Goal: Task Accomplishment & Management: Complete application form

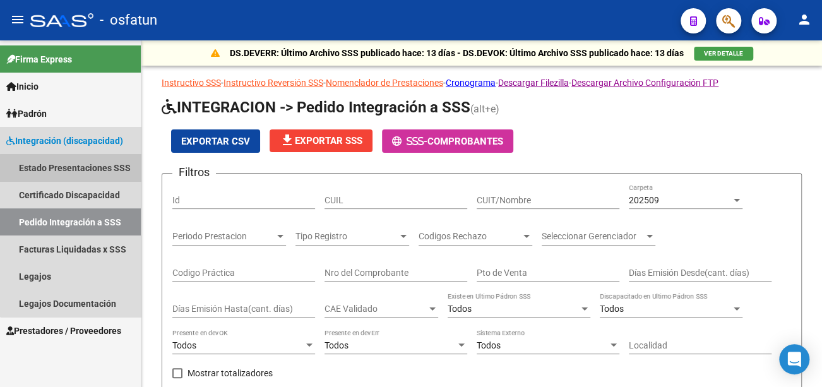
click at [71, 171] on link "Estado Presentaciones SSS" at bounding box center [70, 167] width 141 height 27
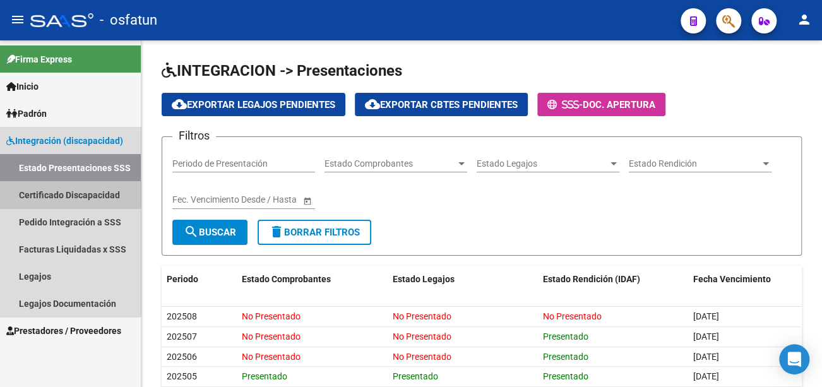
drag, startPoint x: 63, startPoint y: 192, endPoint x: 80, endPoint y: 190, distance: 16.5
click at [63, 193] on link "Certificado Discapacidad" at bounding box center [70, 194] width 141 height 27
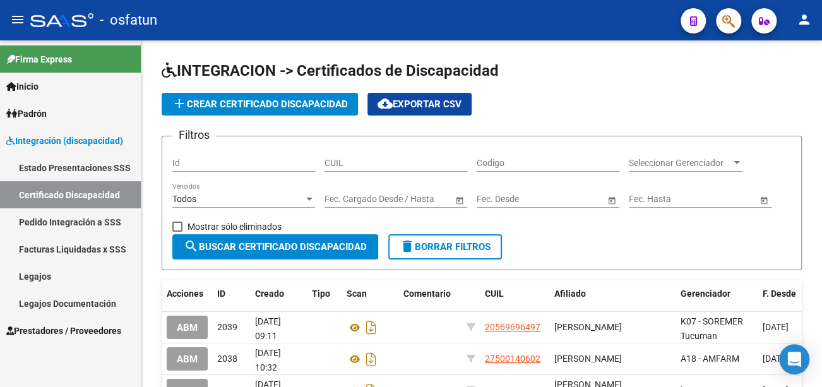
click at [808, 19] on mat-icon "person" at bounding box center [804, 19] width 15 height 15
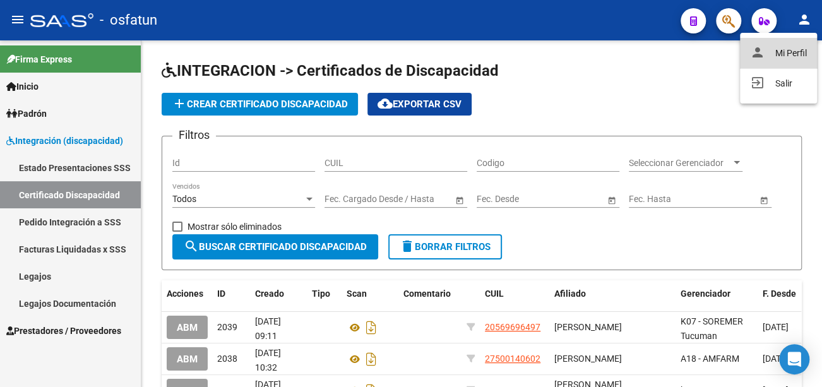
click at [790, 54] on button "person Mi Perfil" at bounding box center [778, 53] width 77 height 30
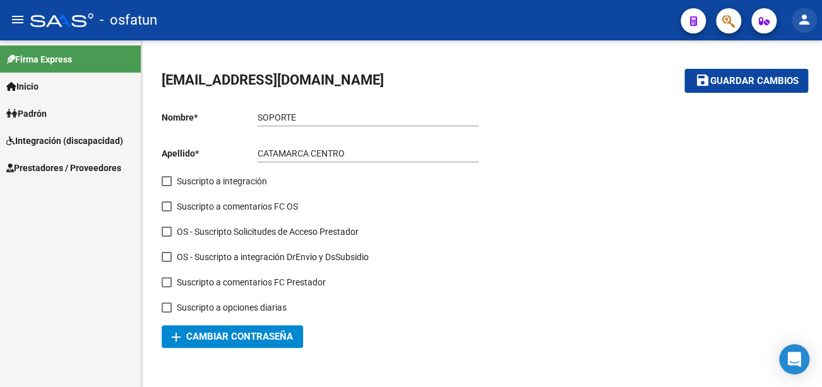
click at [811, 18] on mat-icon "person" at bounding box center [804, 19] width 15 height 15
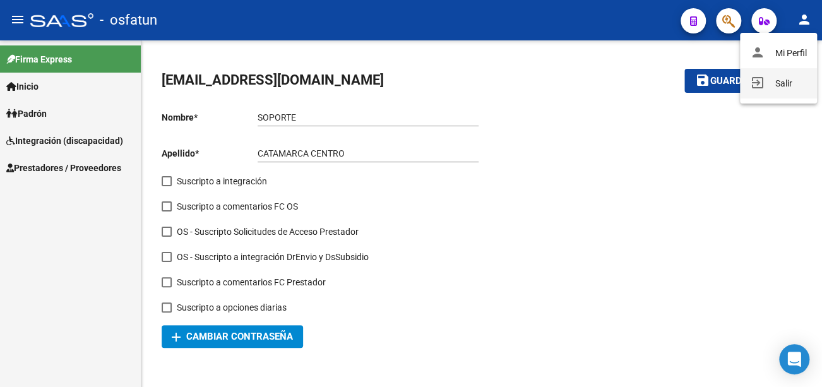
click at [788, 83] on button "exit_to_app Salir" at bounding box center [778, 83] width 77 height 30
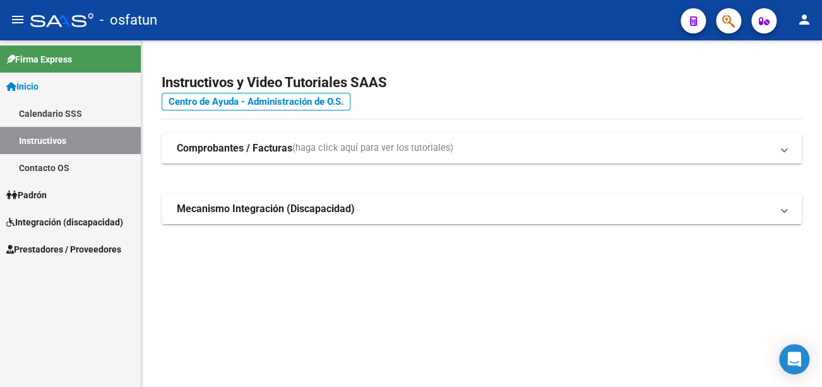
click at [72, 253] on span "Prestadores / Proveedores" at bounding box center [63, 250] width 115 height 14
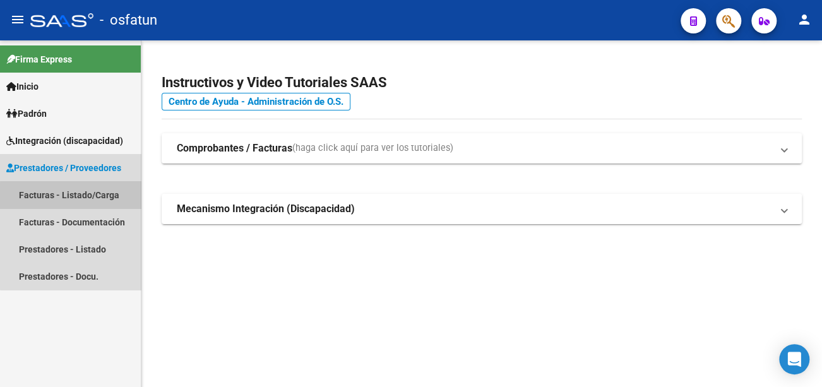
click at [75, 198] on link "Facturas - Listado/Carga" at bounding box center [70, 194] width 141 height 27
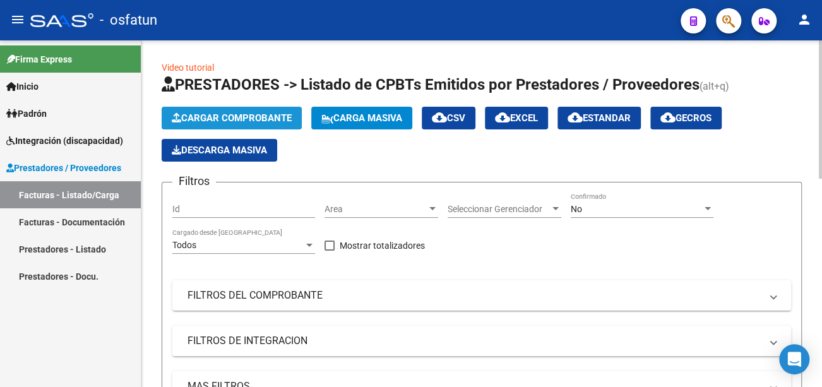
click at [219, 110] on button "Cargar Comprobante" at bounding box center [232, 118] width 140 height 23
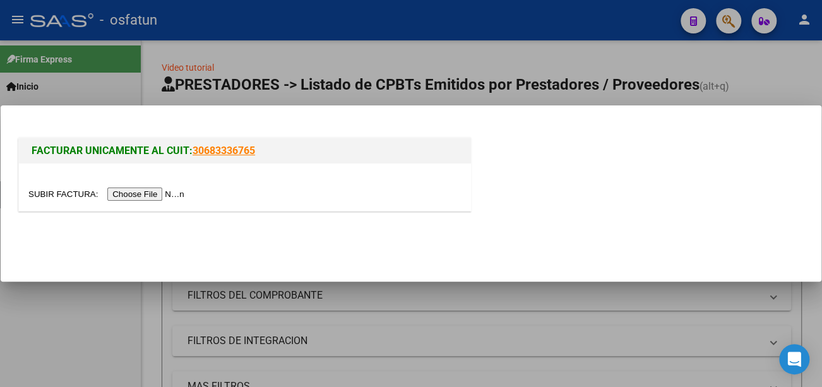
click at [149, 196] on input "file" at bounding box center [108, 194] width 160 height 13
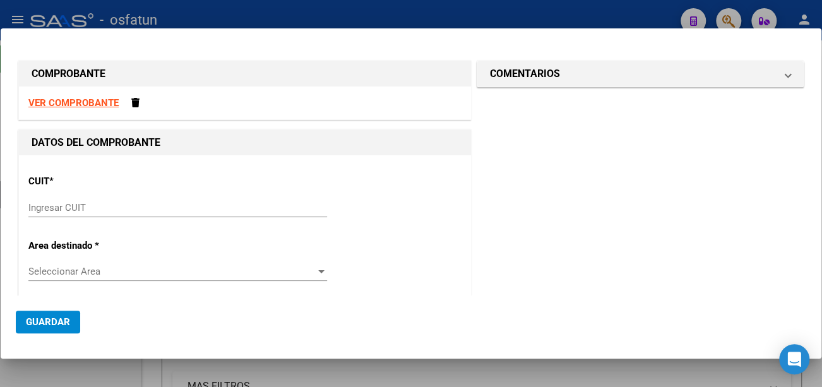
click at [106, 206] on input "Ingresar CUIT" at bounding box center [177, 207] width 299 height 11
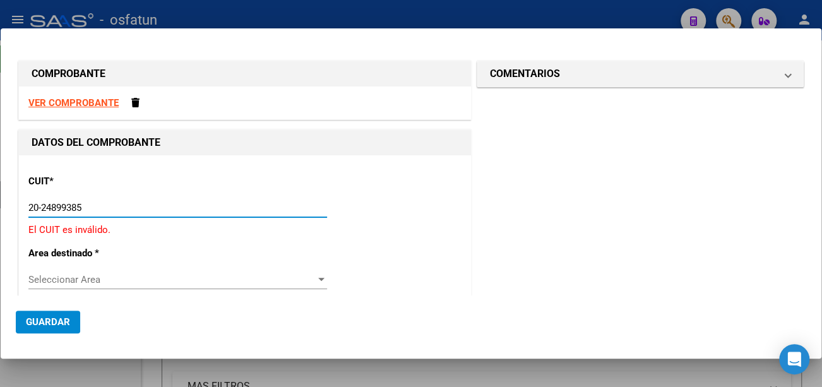
type input "20-24899385-6"
type input "1"
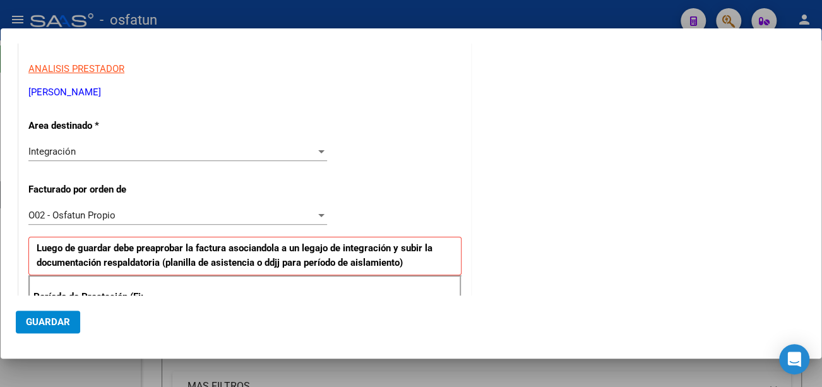
scroll to position [253, 0]
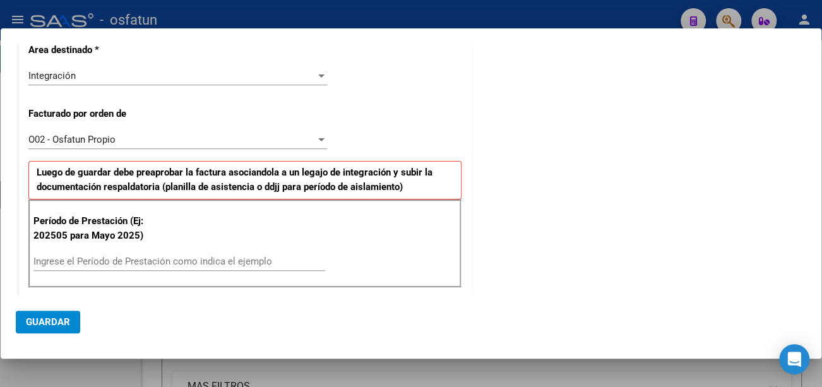
type input "20-24899385-6"
click at [119, 259] on input "Ingrese el Período de Prestación como indica el ejemplo" at bounding box center [179, 261] width 292 height 11
type input "202509"
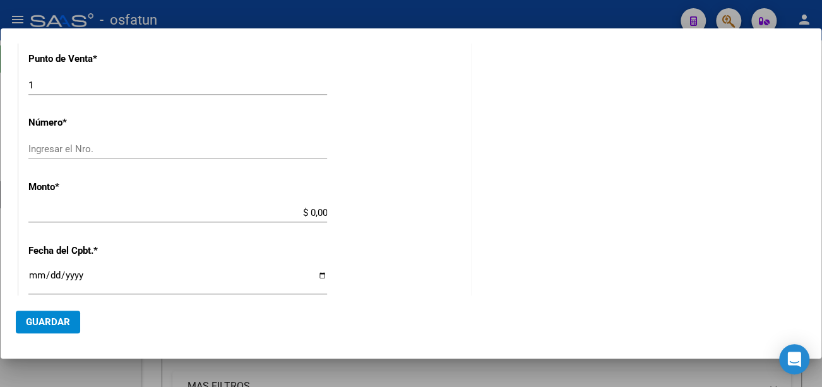
scroll to position [568, 0]
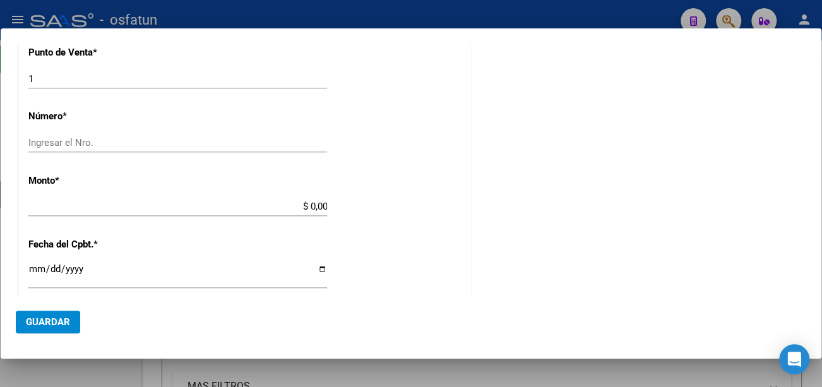
click at [39, 141] on input "Ingresar el Nro." at bounding box center [177, 142] width 299 height 11
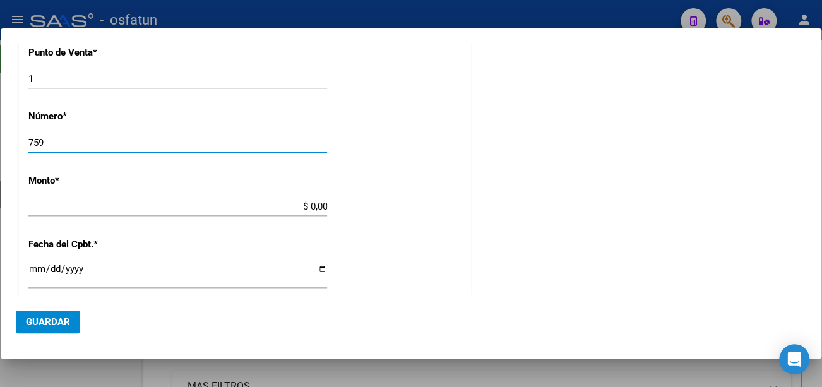
type input "759"
click at [85, 198] on div "$ 0,00 Ingresar el monto" at bounding box center [177, 206] width 299 height 19
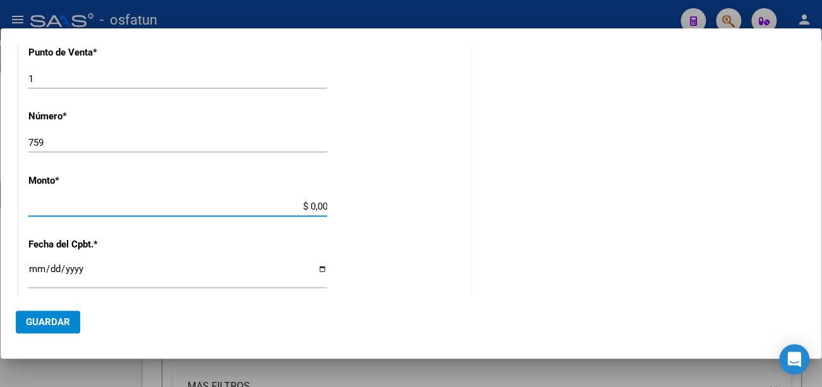
type input "$ 70.212,48"
type input "2025-09-30"
type input "75406988944520"
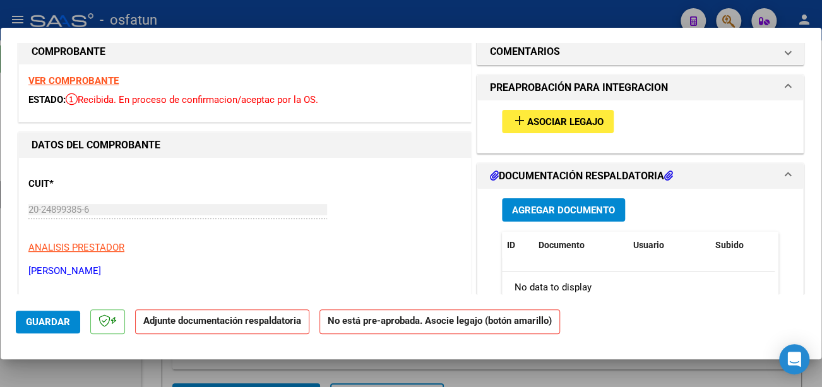
scroll to position [0, 0]
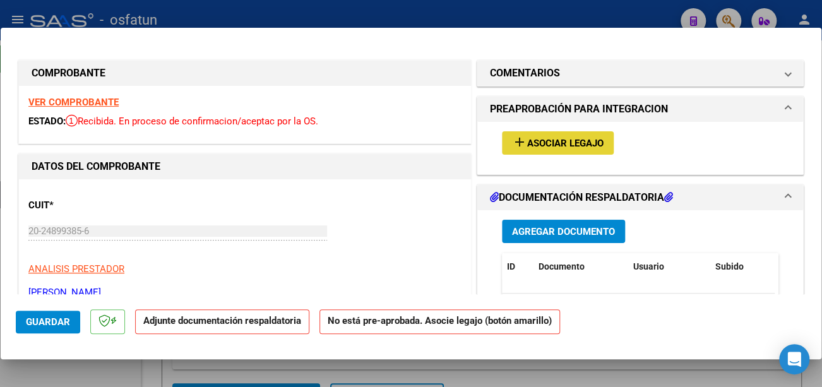
click at [532, 143] on span "Asociar Legajo" at bounding box center [565, 143] width 76 height 11
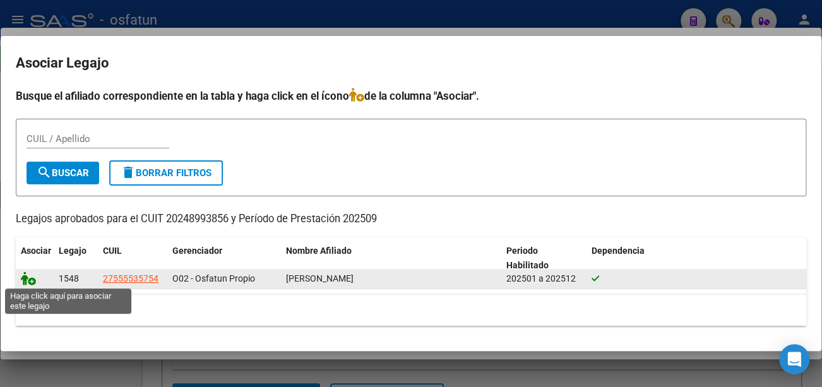
click at [23, 277] on icon at bounding box center [28, 279] width 15 height 14
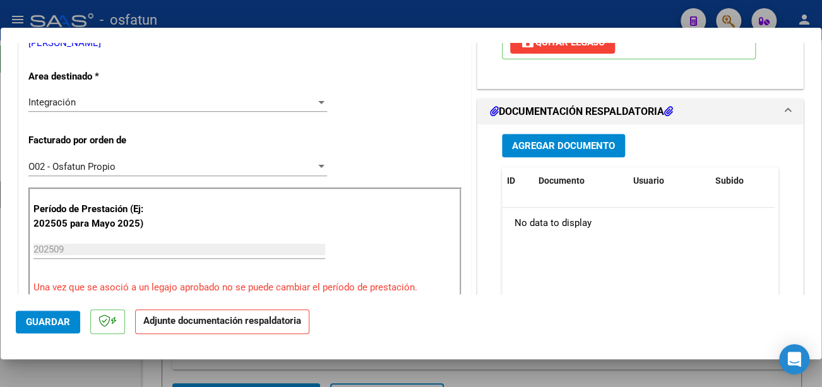
scroll to position [253, 0]
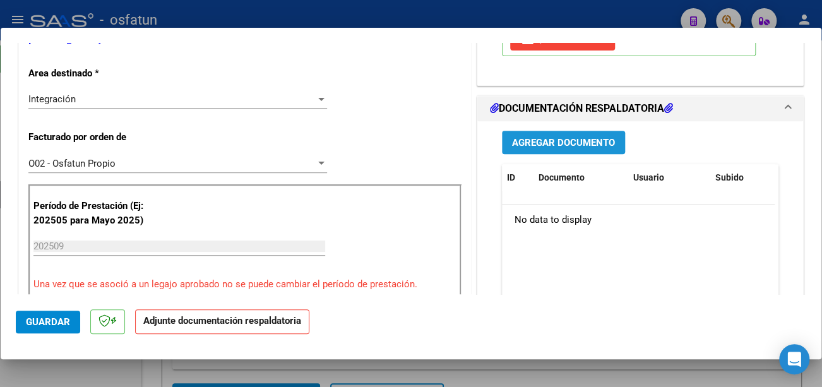
click at [580, 139] on span "Agregar Documento" at bounding box center [563, 142] width 103 height 11
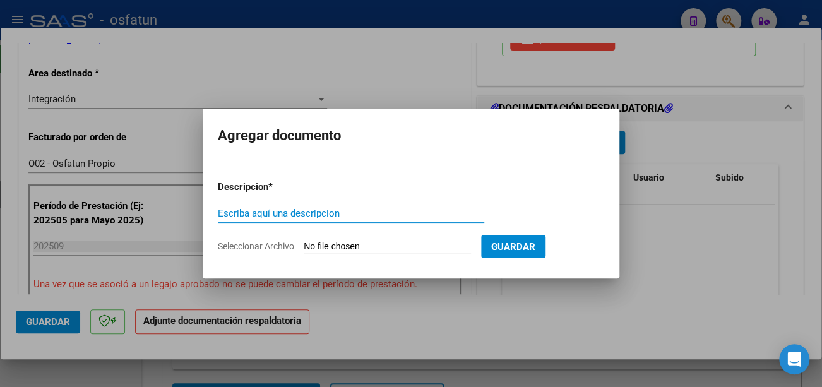
click at [340, 212] on input "Escriba aquí una descripcion" at bounding box center [351, 213] width 267 height 11
type input "Asistencia"
click at [324, 248] on input "Seleccionar Archivo" at bounding box center [387, 247] width 167 height 12
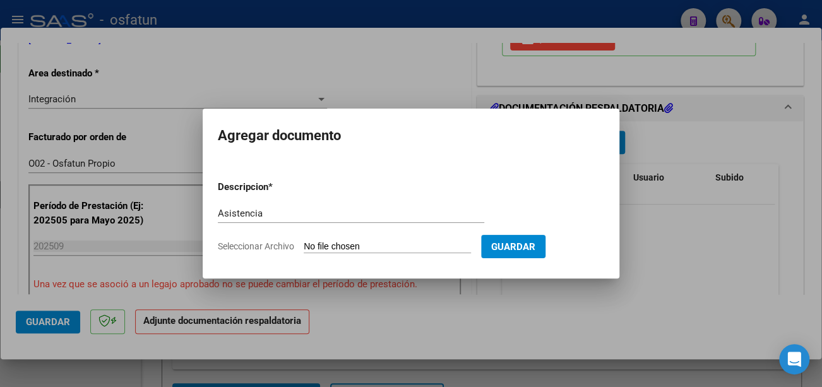
type input "C:\fakepath\Walter Asist 1.pdf"
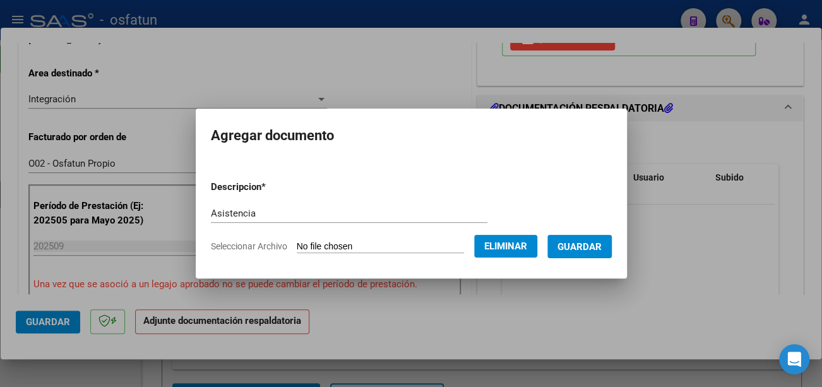
click at [599, 247] on span "Guardar" at bounding box center [580, 246] width 44 height 11
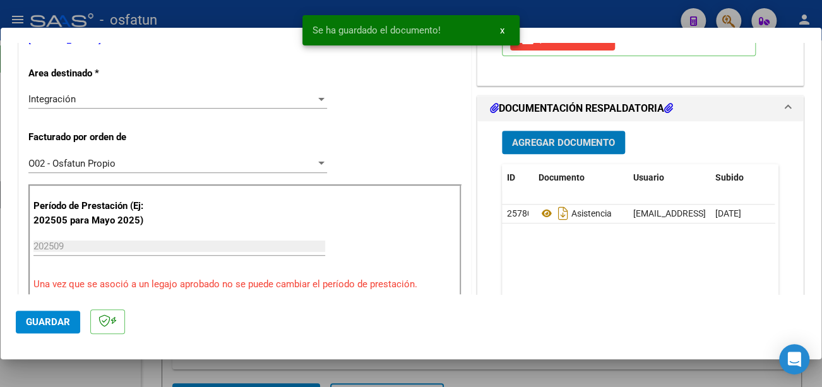
click at [61, 322] on span "Guardar" at bounding box center [48, 321] width 44 height 11
type input "$ 0,00"
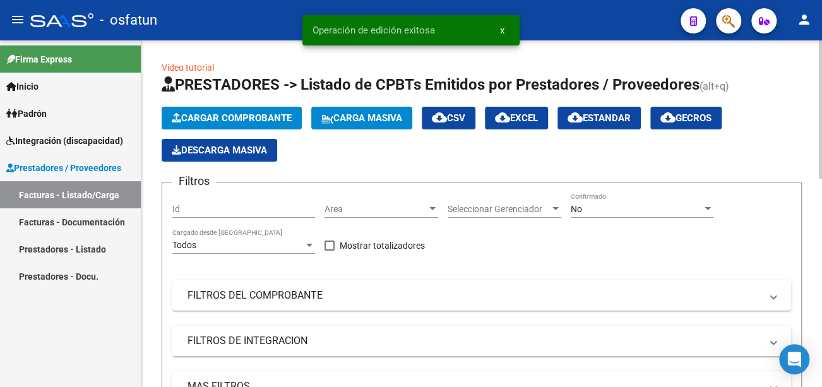
click at [237, 121] on span "Cargar Comprobante" at bounding box center [232, 117] width 120 height 11
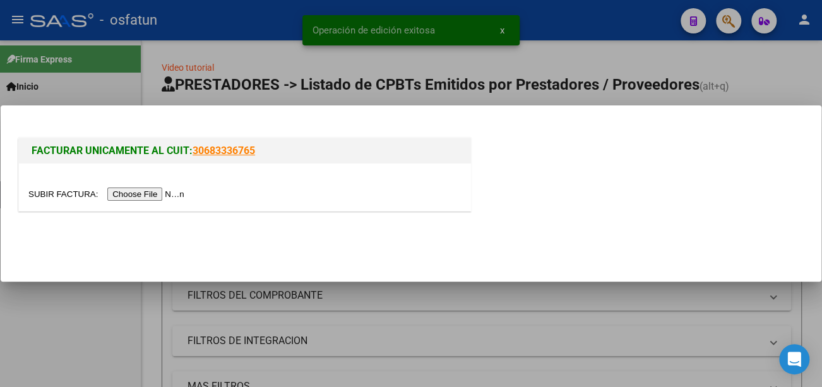
click at [178, 192] on input "file" at bounding box center [108, 194] width 160 height 13
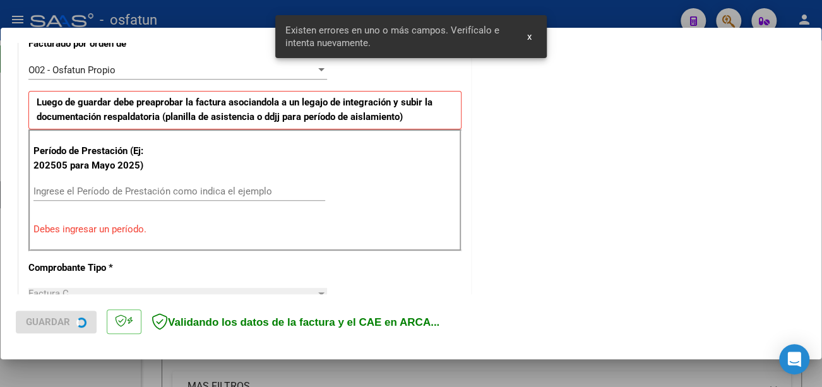
scroll to position [376, 0]
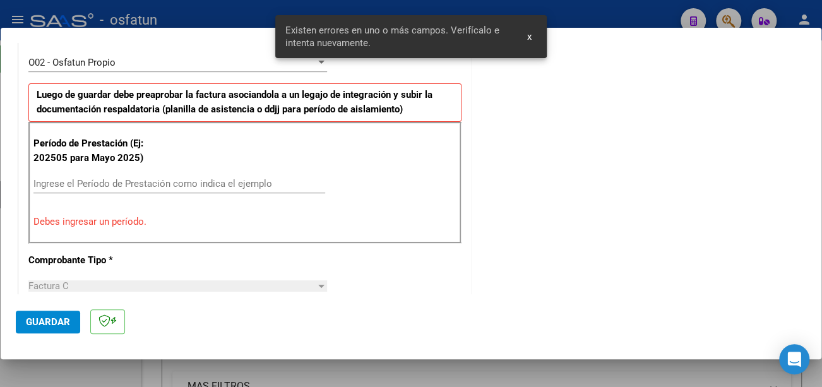
click at [88, 184] on input "Ingrese el Período de Prestación como indica el ejemplo" at bounding box center [179, 183] width 292 height 11
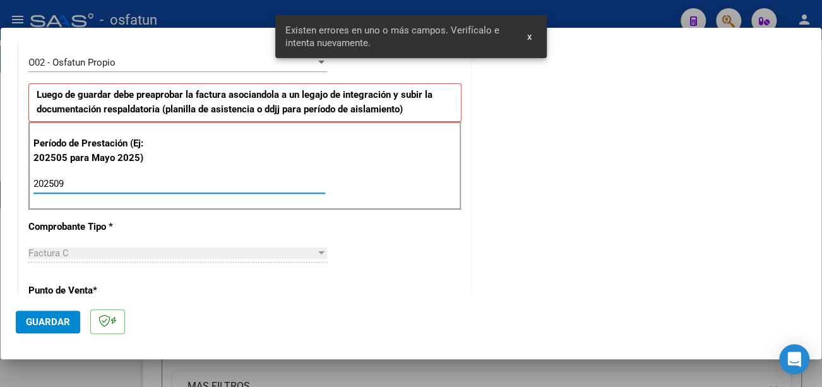
type input "202509"
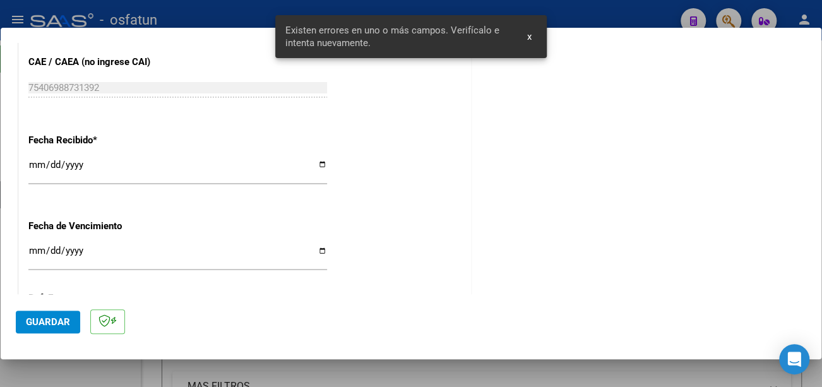
scroll to position [881, 0]
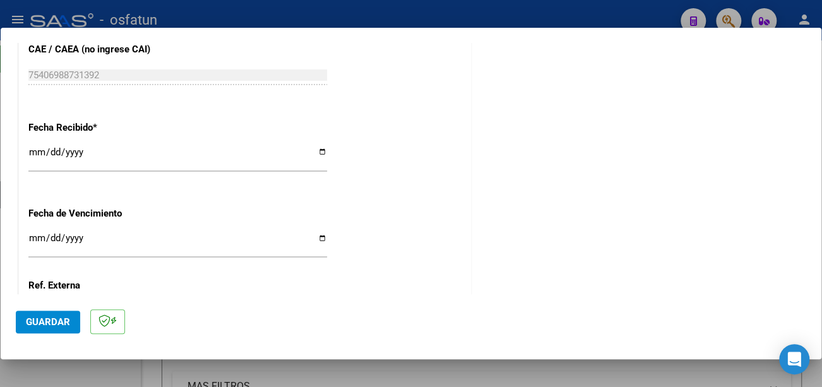
click at [34, 233] on input "Ingresar la fecha" at bounding box center [177, 243] width 299 height 20
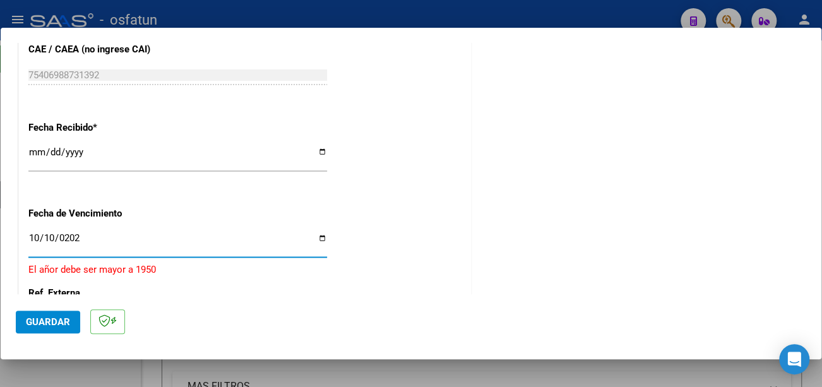
type input "2025-10-10"
click at [45, 319] on span "Guardar" at bounding box center [48, 321] width 44 height 11
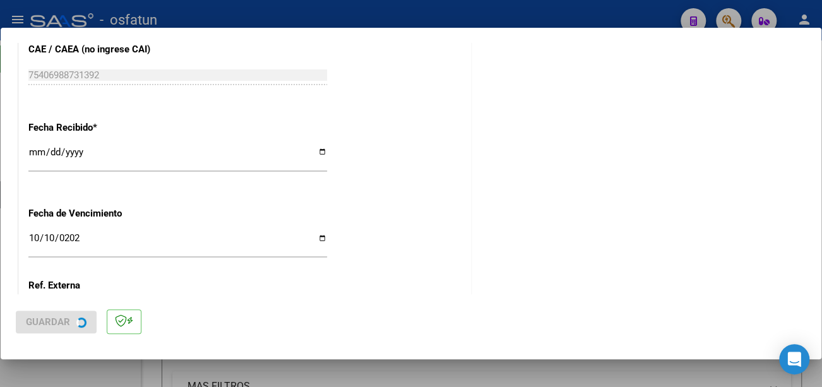
scroll to position [0, 0]
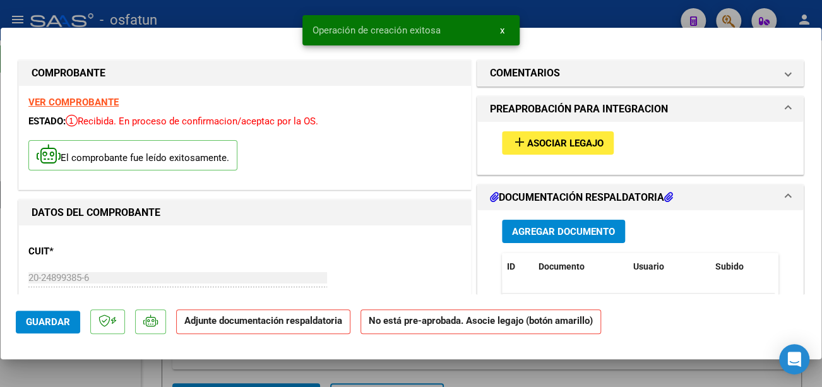
click at [575, 148] on button "add Asociar Legajo" at bounding box center [558, 142] width 112 height 23
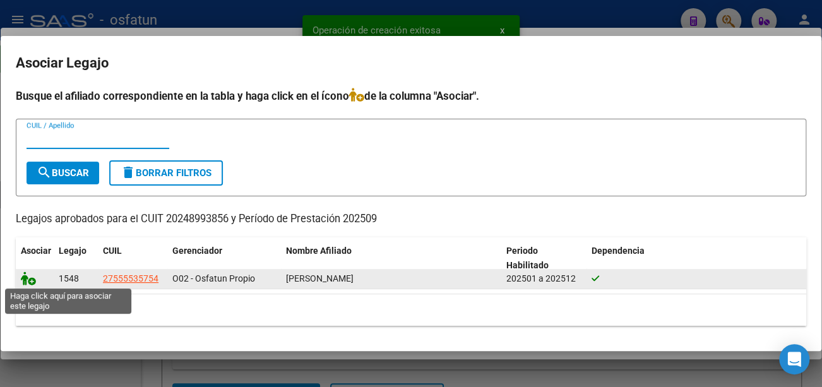
click at [27, 275] on icon at bounding box center [28, 279] width 15 height 14
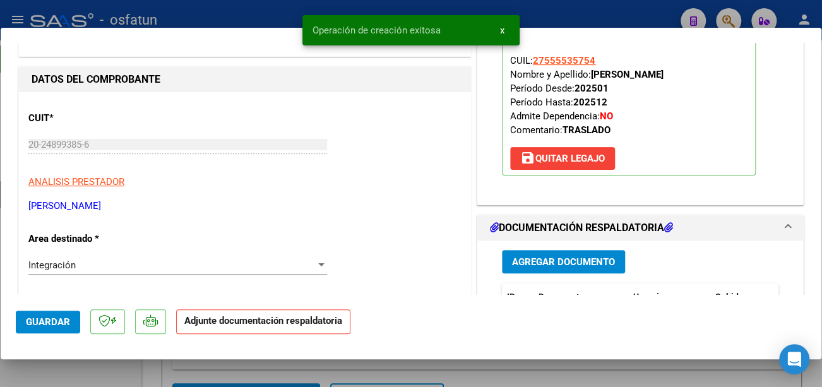
scroll to position [189, 0]
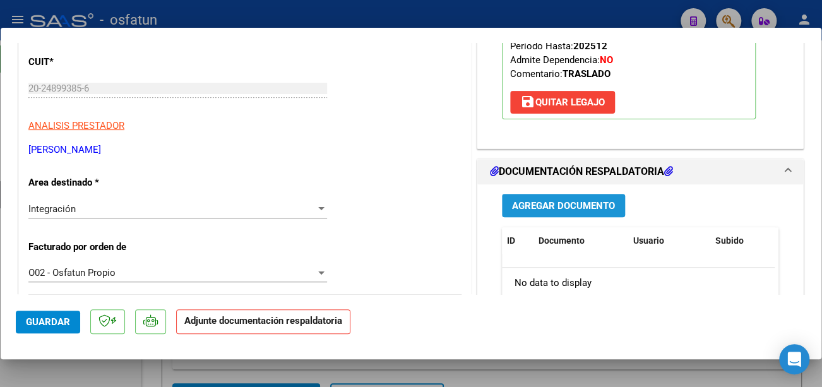
click at [549, 205] on span "Agregar Documento" at bounding box center [563, 205] width 103 height 11
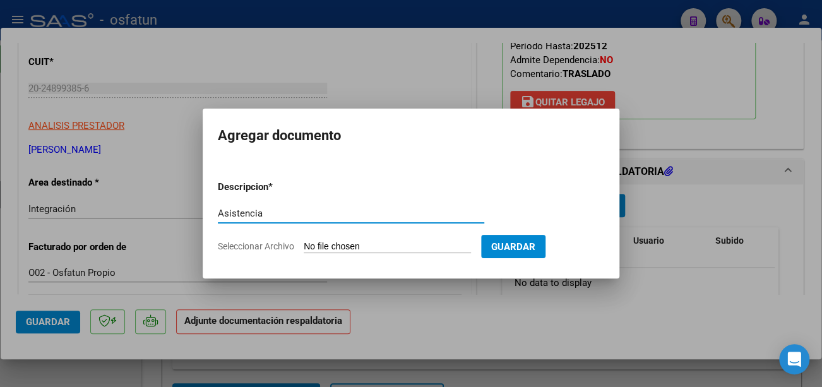
type input "Asistencia"
click at [416, 245] on input "Seleccionar Archivo" at bounding box center [387, 247] width 167 height 12
type input "C:\fakepath\Walter Asist 2.pdf"
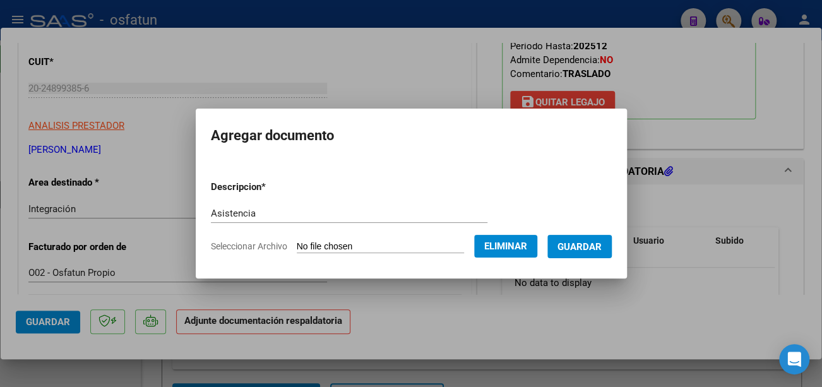
click at [602, 243] on span "Guardar" at bounding box center [580, 246] width 44 height 11
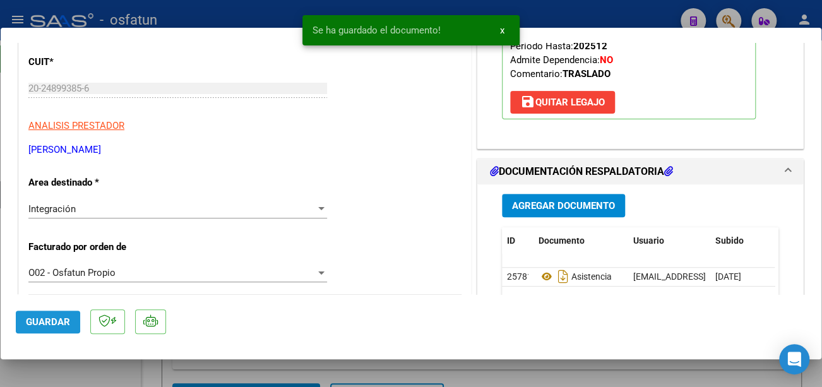
click at [43, 321] on span "Guardar" at bounding box center [48, 321] width 44 height 11
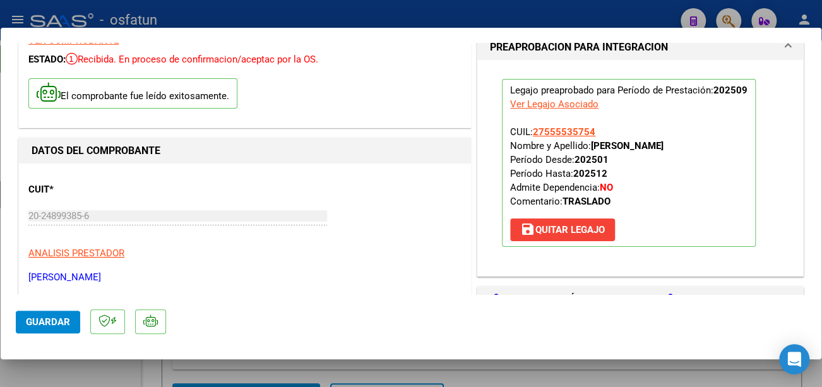
scroll to position [0, 0]
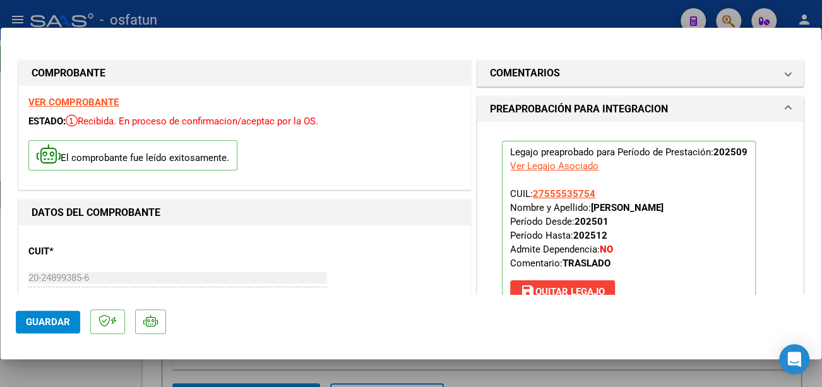
type input "$ 0,00"
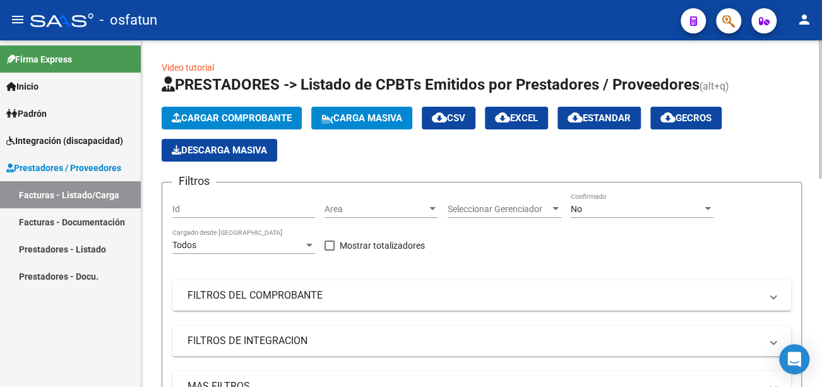
click at [280, 112] on span "Cargar Comprobante" at bounding box center [232, 117] width 120 height 11
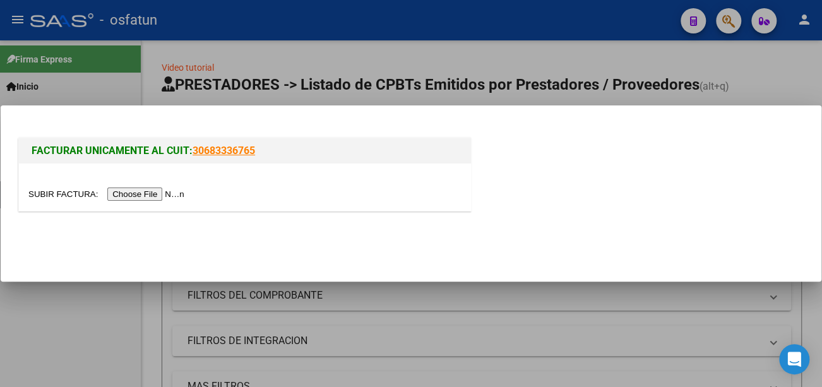
click at [183, 196] on input "file" at bounding box center [108, 194] width 160 height 13
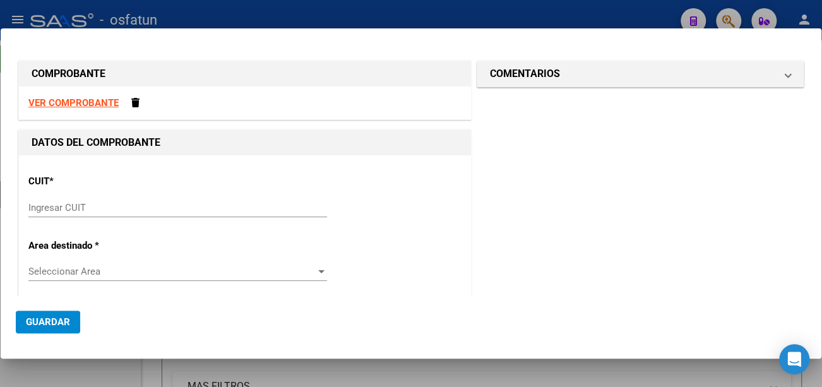
click at [57, 205] on input "Ingresar CUIT" at bounding box center [177, 207] width 299 height 11
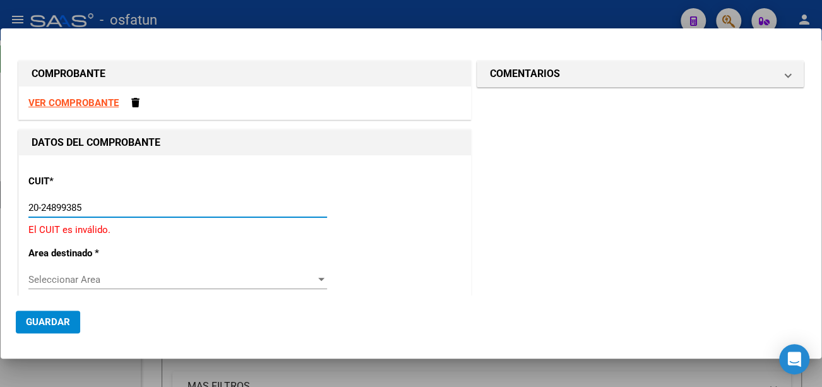
type input "20-24899385-6"
type input "1"
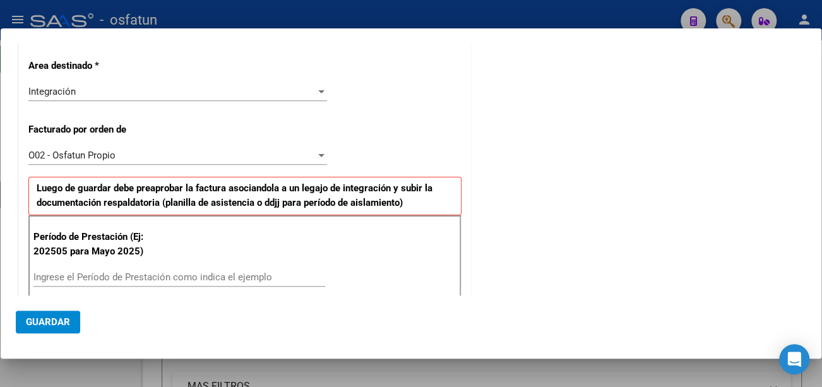
scroll to position [316, 0]
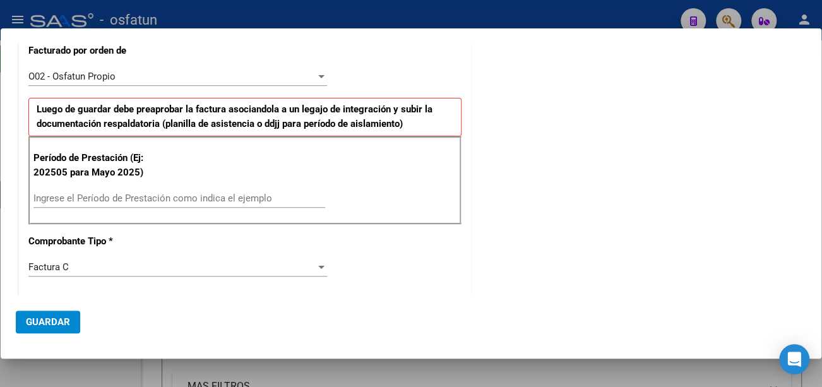
type input "20-24899385-6"
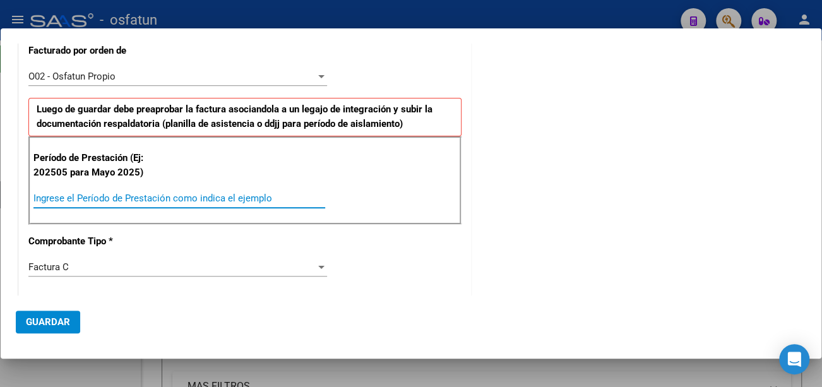
click at [152, 198] on input "Ingrese el Período de Prestación como indica el ejemplo" at bounding box center [179, 198] width 292 height 11
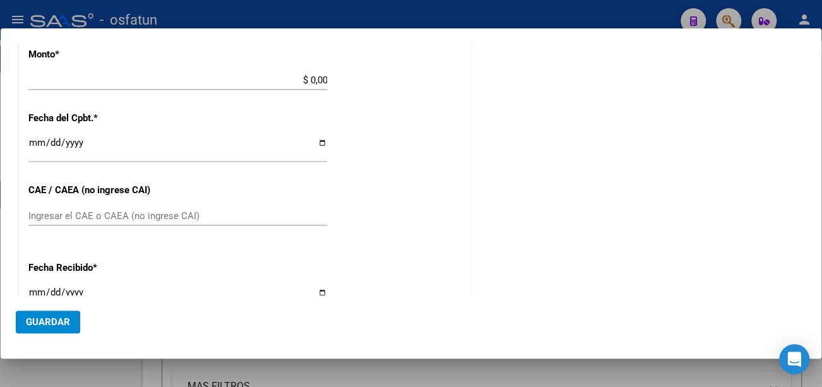
scroll to position [568, 0]
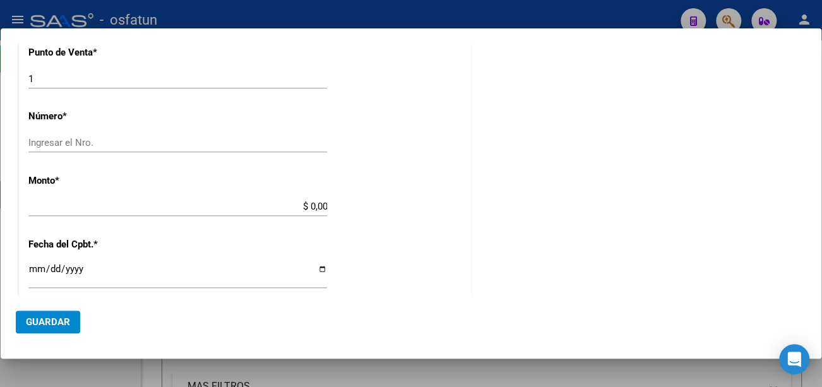
type input "202509"
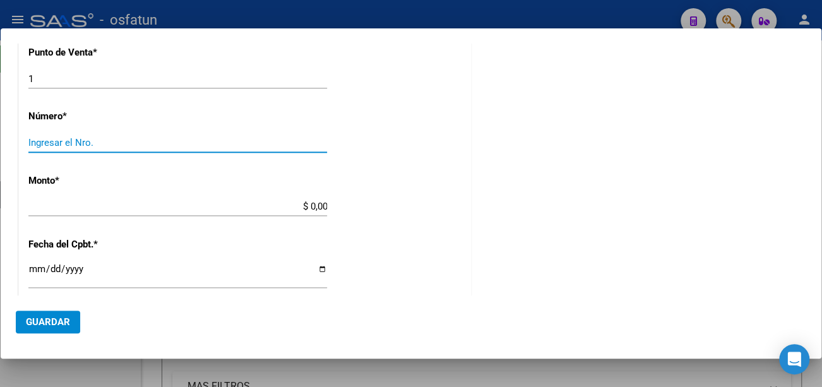
click at [66, 137] on input "Ingresar el Nro." at bounding box center [177, 142] width 299 height 11
type input "759"
click at [92, 201] on input "$ 0,00" at bounding box center [177, 206] width 299 height 11
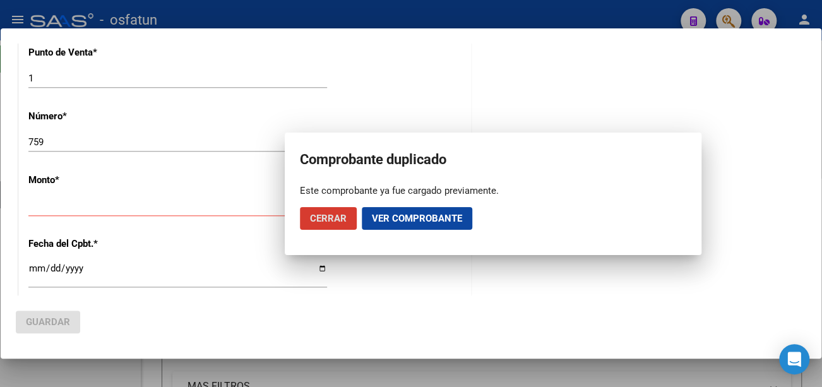
scroll to position [0, 0]
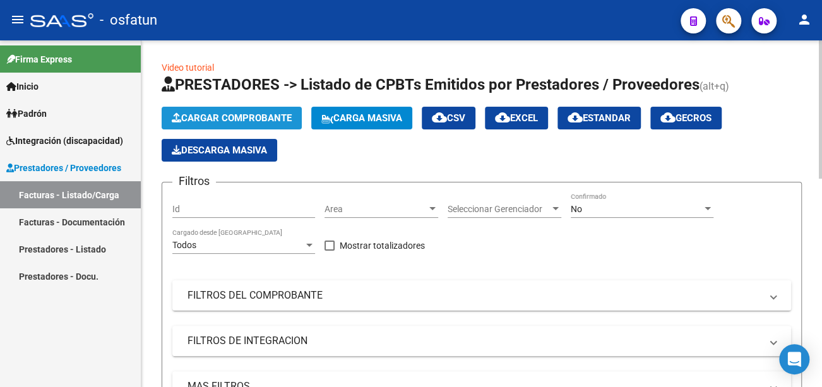
click at [215, 117] on span "Cargar Comprobante" at bounding box center [232, 117] width 120 height 11
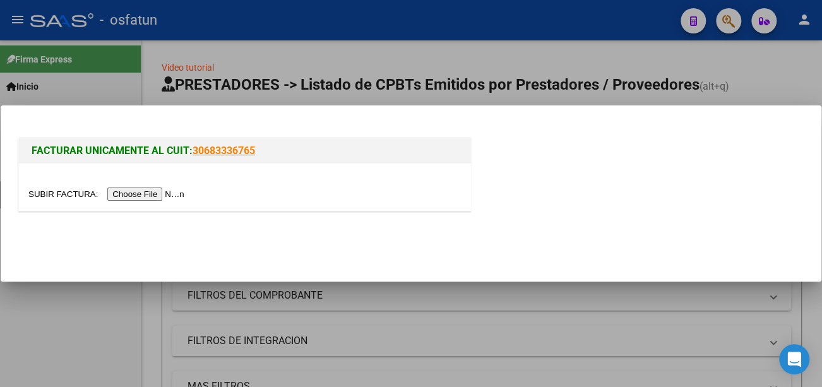
click at [155, 197] on input "file" at bounding box center [108, 194] width 160 height 13
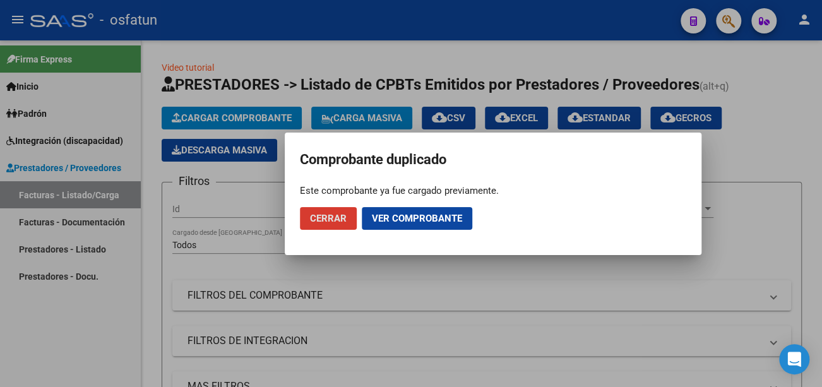
click at [321, 219] on span "Cerrar" at bounding box center [328, 218] width 37 height 11
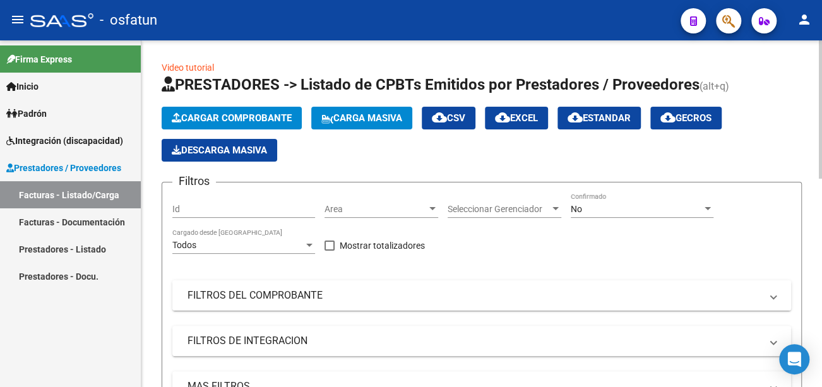
click at [235, 293] on mat-panel-title "FILTROS DEL COMPROBANTE" at bounding box center [475, 296] width 574 height 14
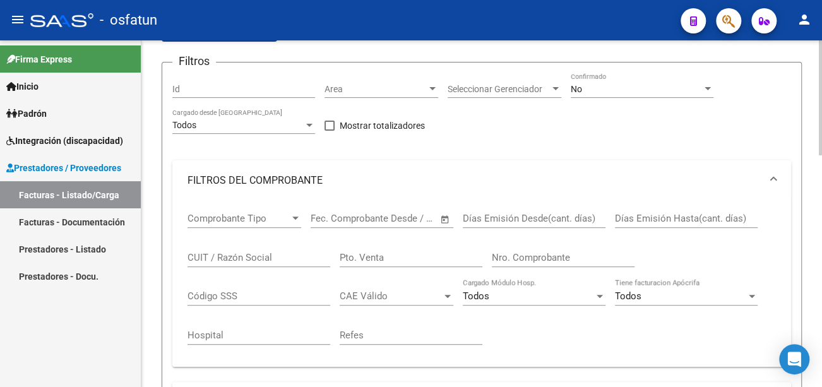
scroll to position [126, 0]
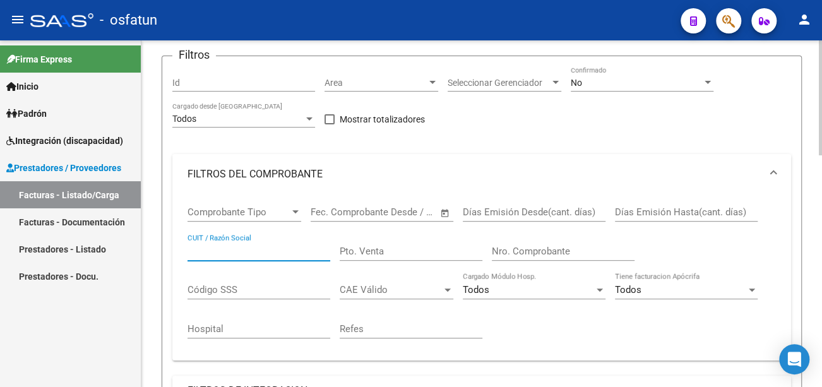
click at [236, 255] on input "CUIT / Razón Social" at bounding box center [259, 251] width 143 height 11
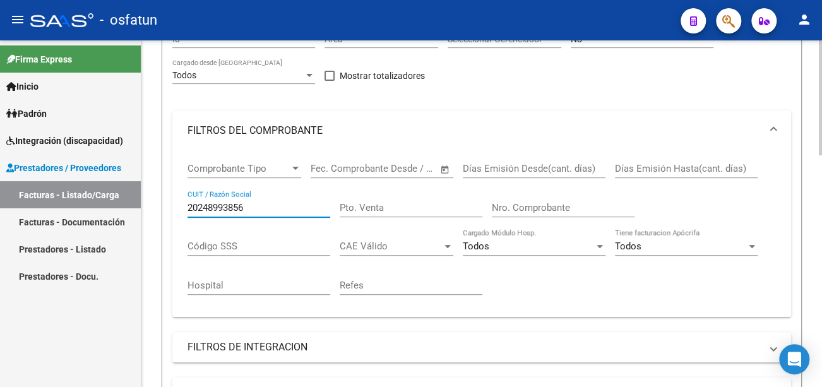
scroll to position [379, 0]
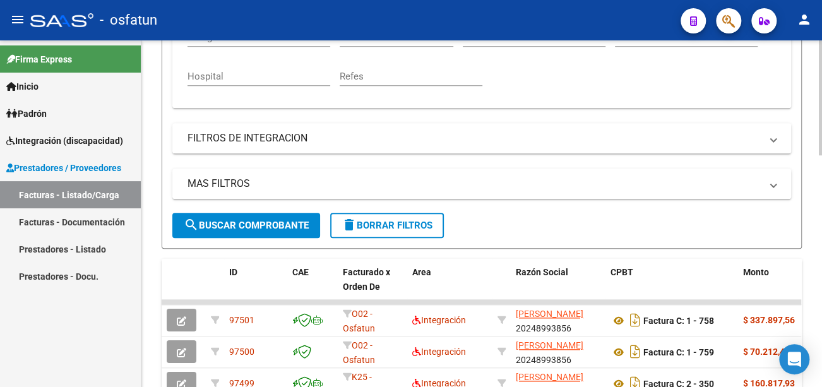
type input "20248993856"
click at [244, 226] on span "search Buscar Comprobante" at bounding box center [246, 225] width 125 height 11
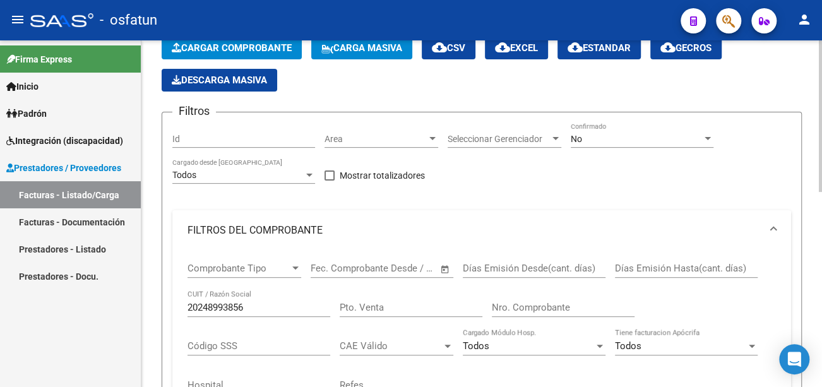
scroll to position [0, 0]
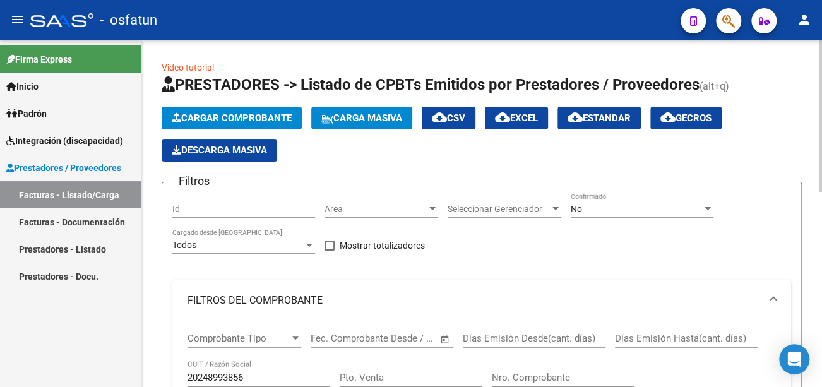
click at [267, 112] on span "Cargar Comprobante" at bounding box center [232, 117] width 120 height 11
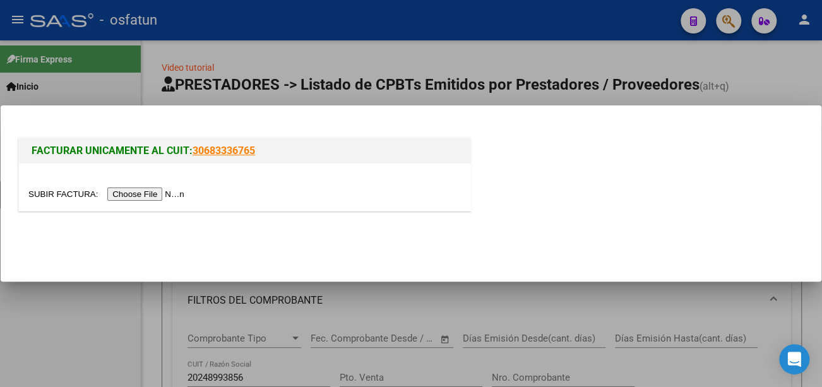
click at [155, 194] on input "file" at bounding box center [108, 194] width 160 height 13
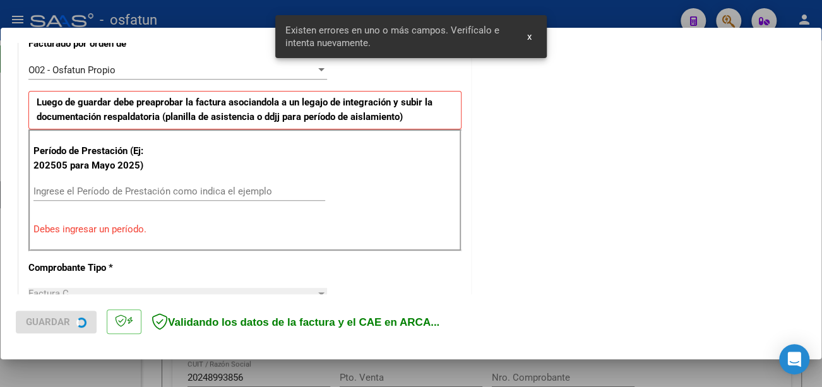
scroll to position [376, 0]
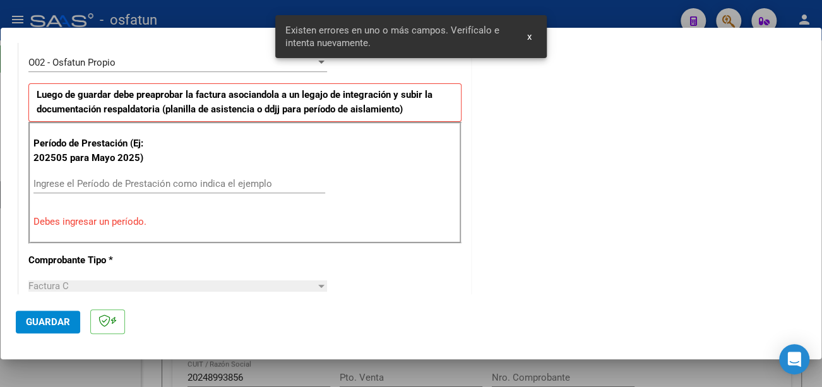
click at [80, 181] on input "Ingrese el Período de Prestación como indica el ejemplo" at bounding box center [179, 183] width 292 height 11
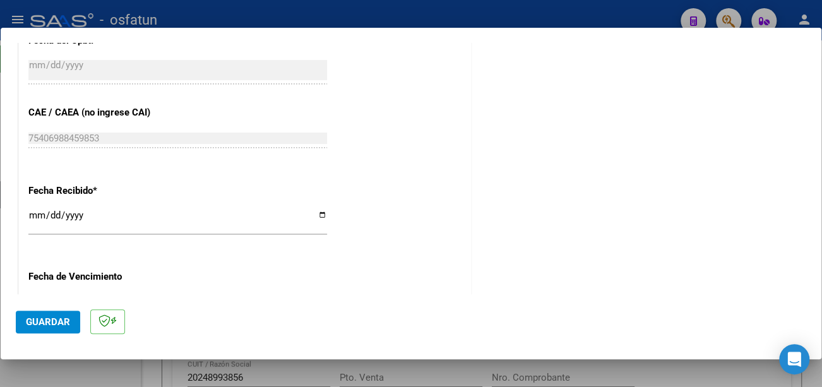
scroll to position [881, 0]
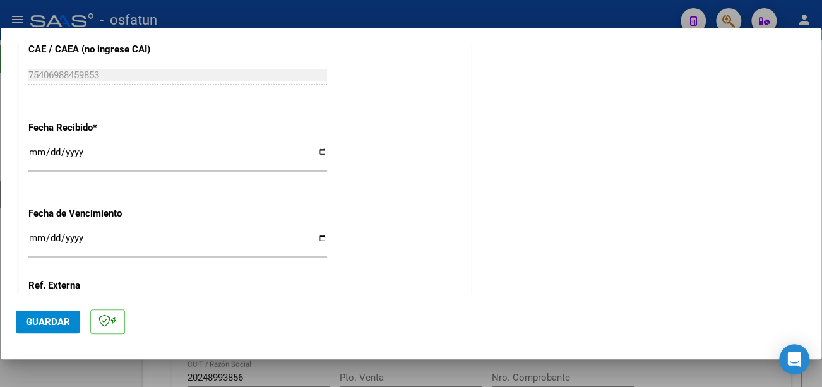
type input "202509"
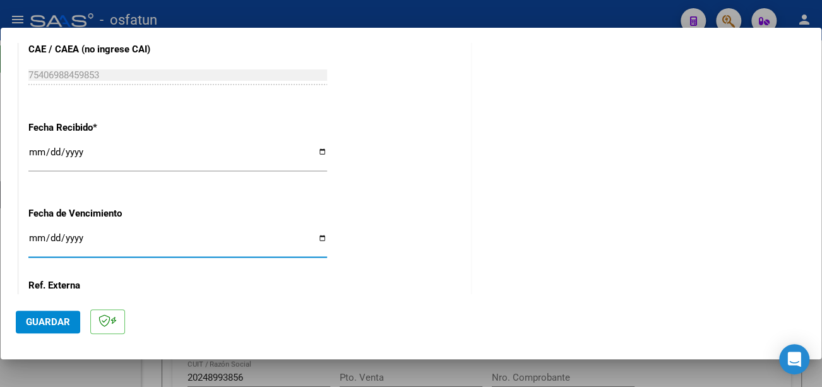
click at [32, 236] on input "Ingresar la fecha" at bounding box center [177, 243] width 299 height 20
type input "2025-10-10"
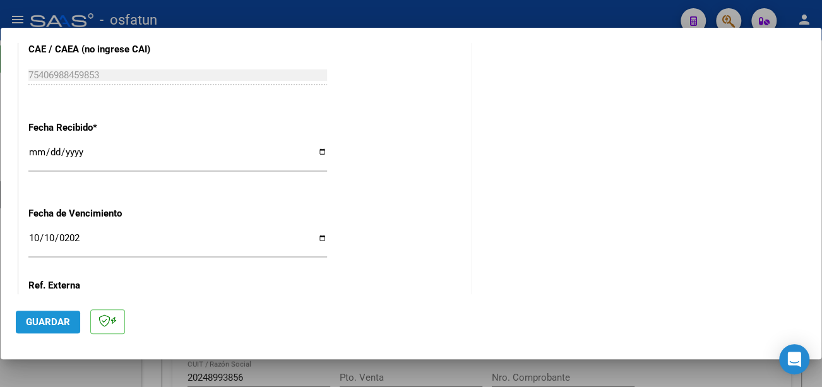
click at [39, 320] on span "Guardar" at bounding box center [48, 321] width 44 height 11
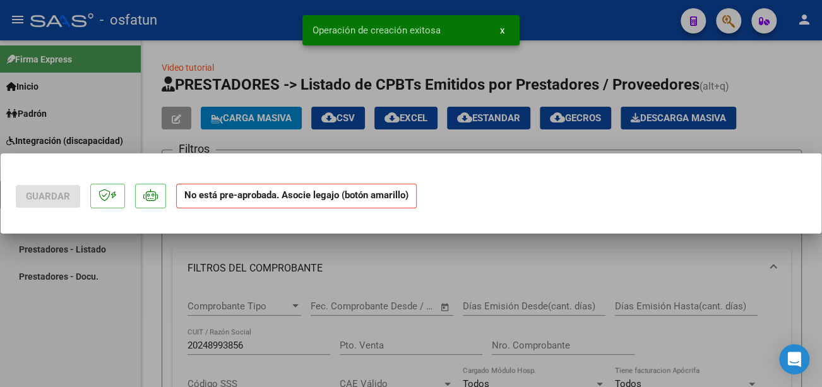
scroll to position [0, 0]
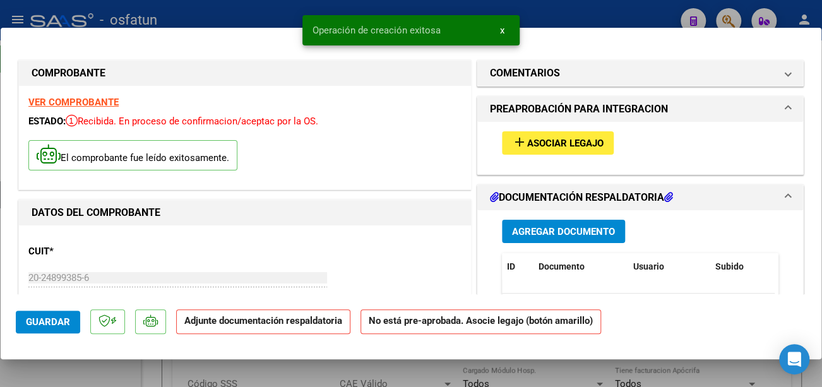
click at [577, 141] on span "Asociar Legajo" at bounding box center [565, 143] width 76 height 11
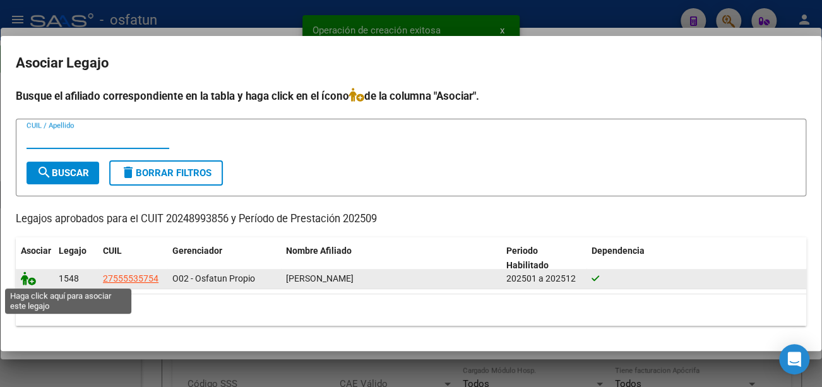
click at [30, 279] on icon at bounding box center [28, 279] width 15 height 14
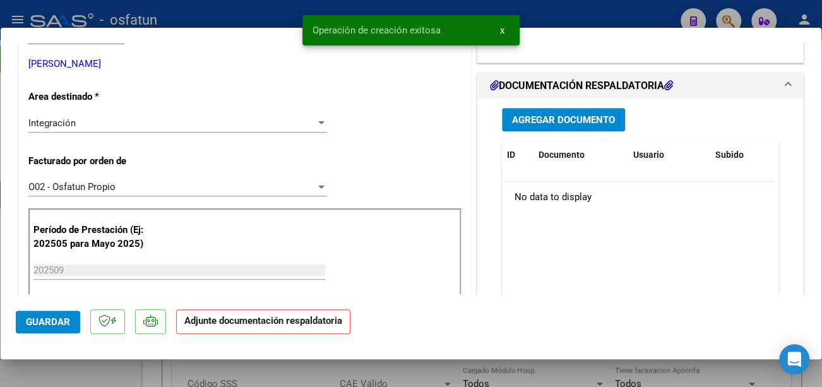
scroll to position [316, 0]
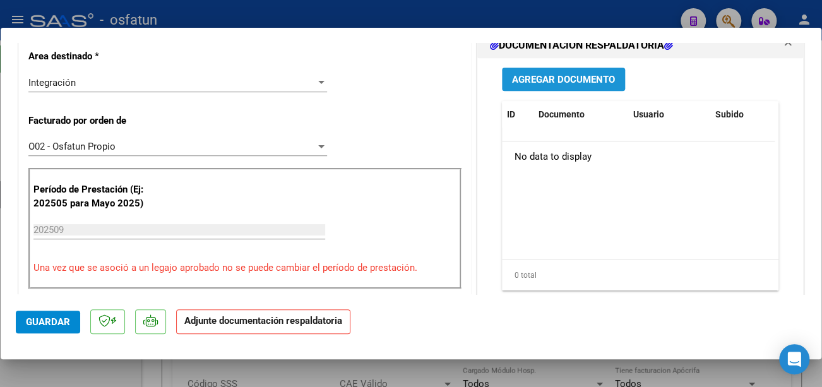
click at [556, 84] on button "Agregar Documento" at bounding box center [563, 79] width 123 height 23
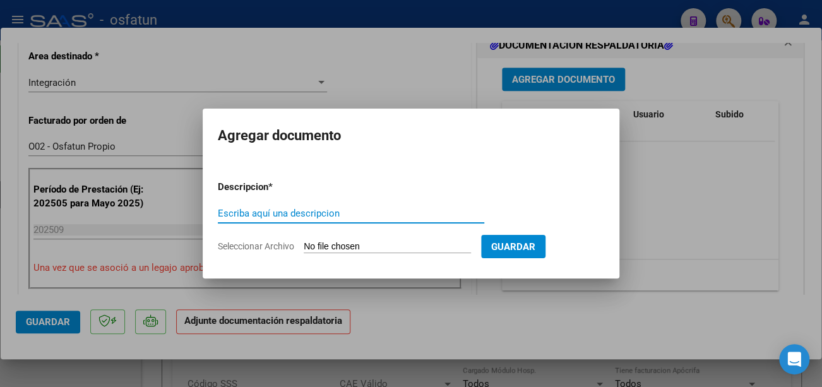
click at [318, 209] on input "Escriba aquí una descripcion" at bounding box center [351, 213] width 267 height 11
type input "Asistencia"
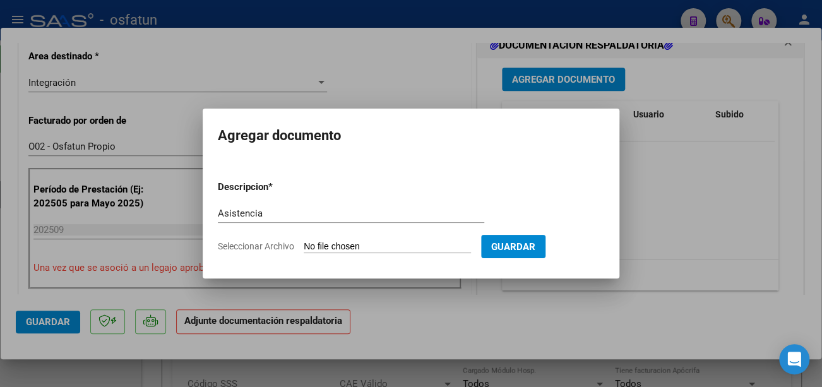
click at [344, 243] on input "Seleccionar Archivo" at bounding box center [387, 247] width 167 height 12
type input "C:\fakepath\Walter Asist 3.pdf"
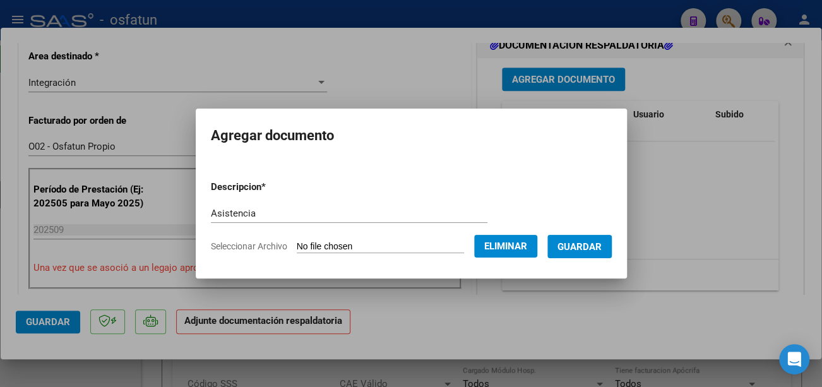
click at [596, 253] on button "Guardar" at bounding box center [580, 246] width 64 height 23
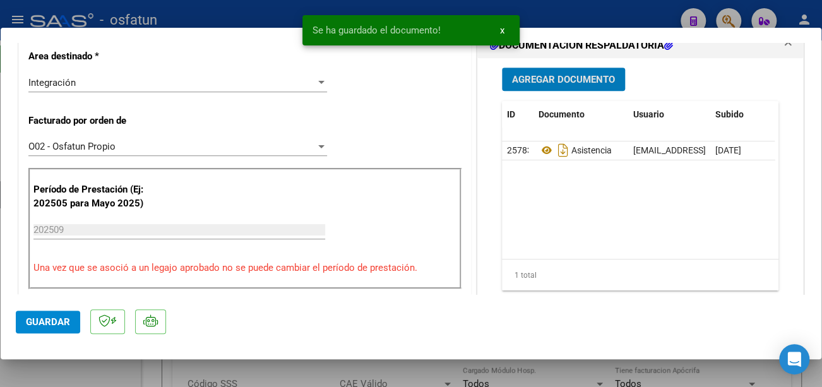
click at [45, 320] on span "Guardar" at bounding box center [48, 321] width 44 height 11
type input "$ 0,00"
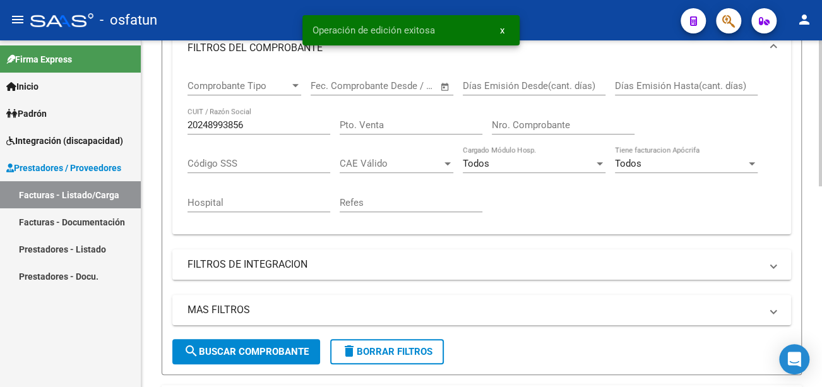
scroll to position [379, 0]
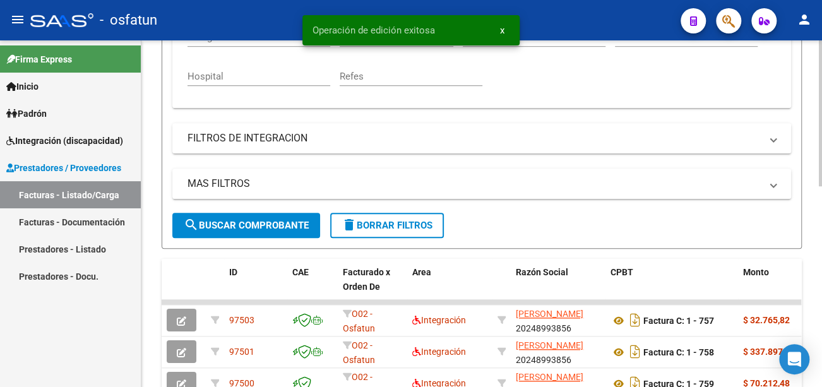
click at [269, 231] on span "search Buscar Comprobante" at bounding box center [246, 225] width 125 height 11
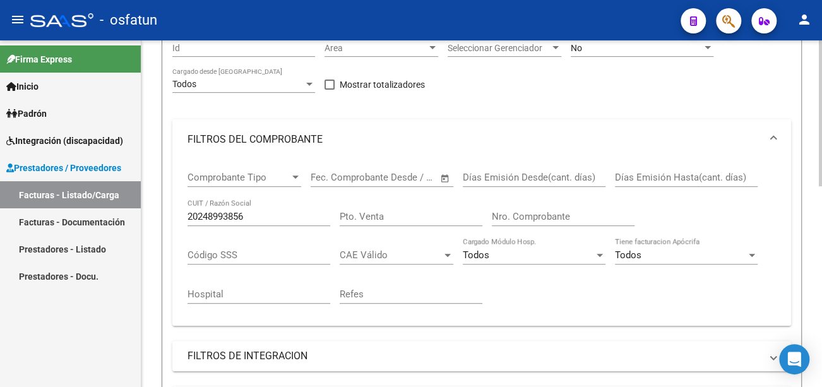
scroll to position [0, 0]
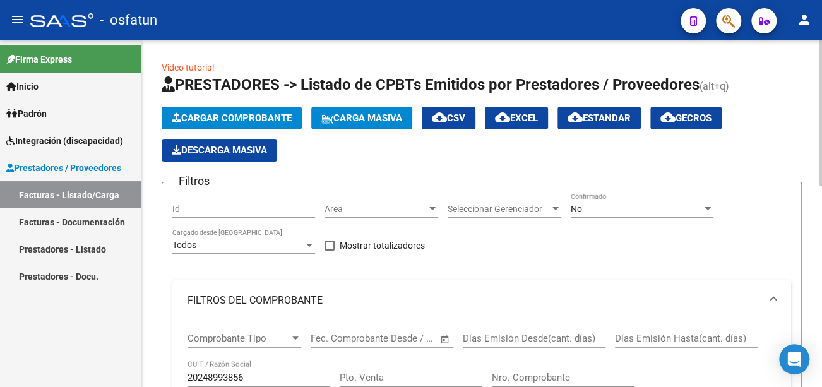
click at [232, 120] on span "Cargar Comprobante" at bounding box center [232, 117] width 120 height 11
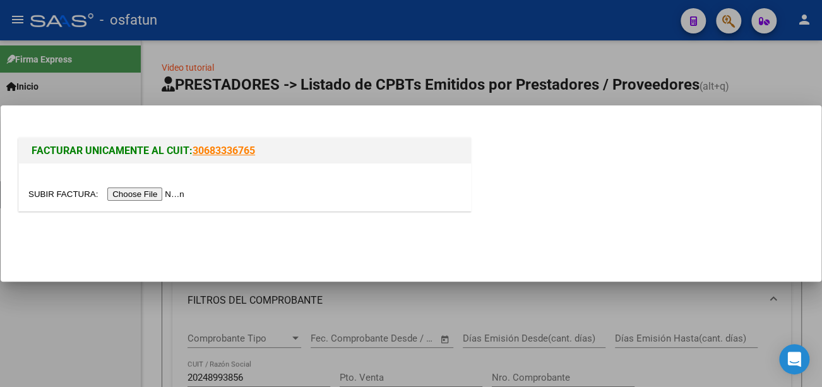
click at [153, 189] on input "file" at bounding box center [108, 194] width 160 height 13
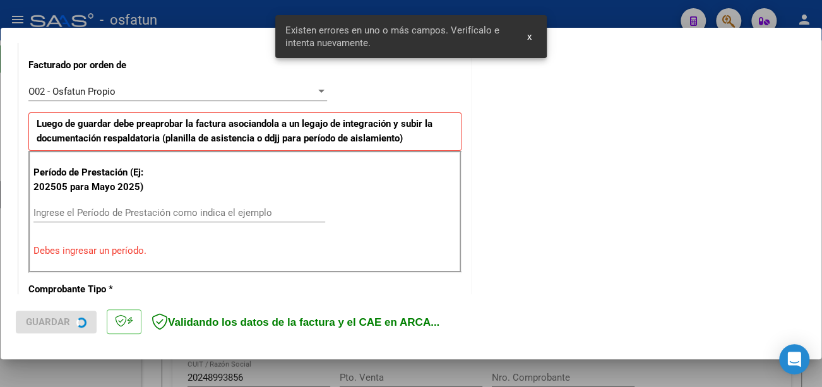
scroll to position [395, 0]
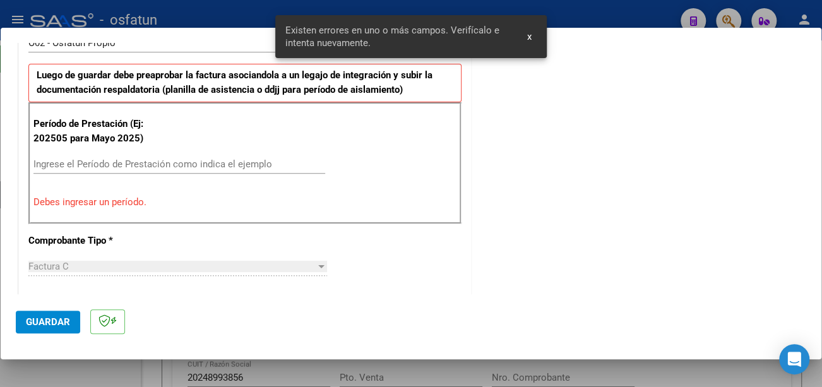
click at [180, 155] on div "Ingrese el Período de Prestación como indica el ejemplo" at bounding box center [179, 164] width 292 height 19
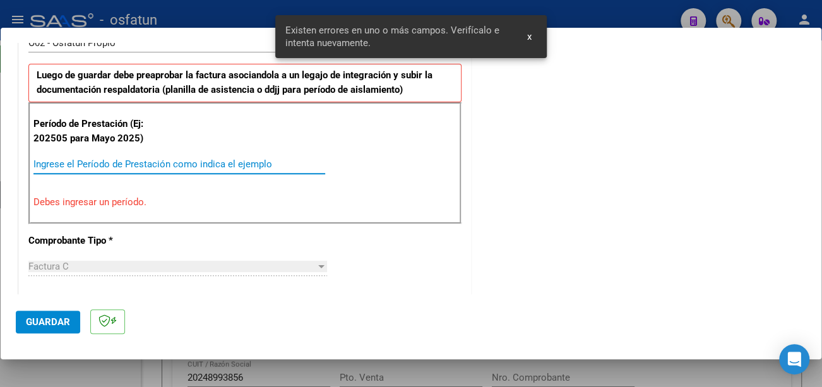
click at [180, 159] on input "Ingrese el Período de Prestación como indica el ejemplo" at bounding box center [179, 164] width 292 height 11
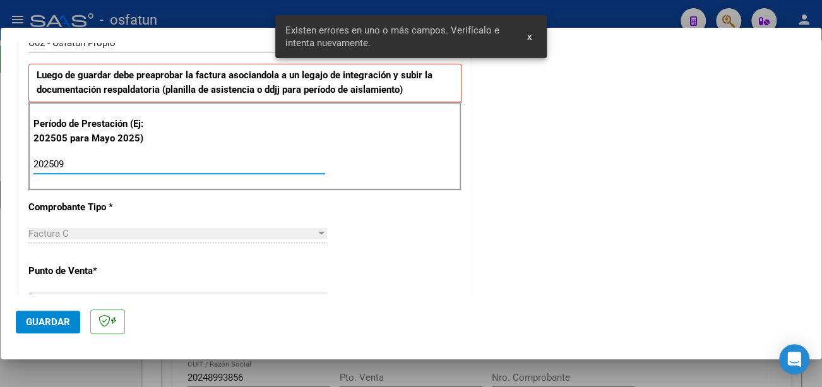
type input "202509"
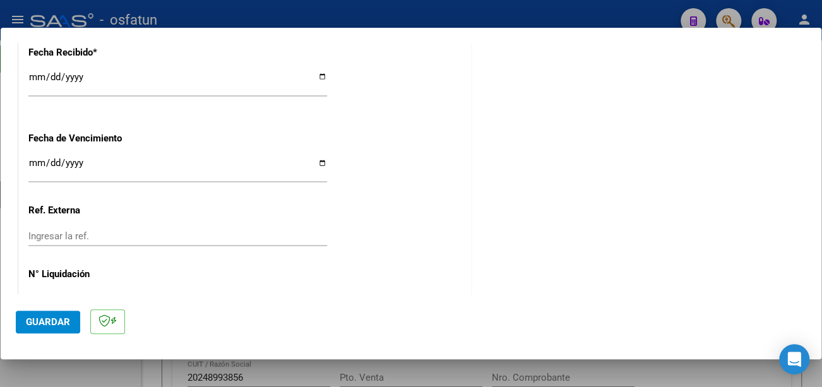
scroll to position [964, 0]
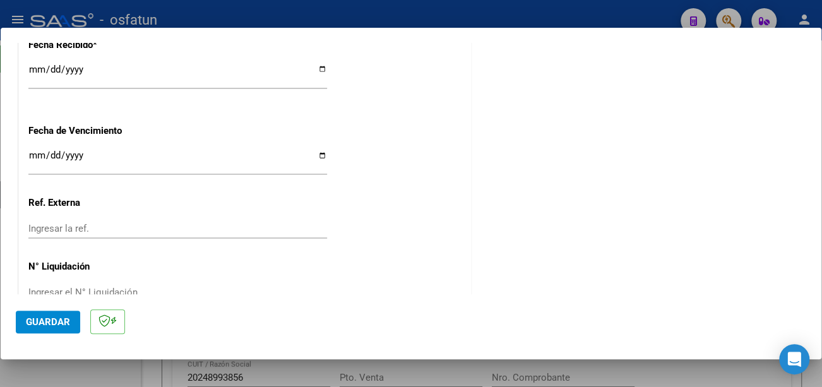
click at [35, 159] on input "Ingresar la fecha" at bounding box center [177, 160] width 299 height 20
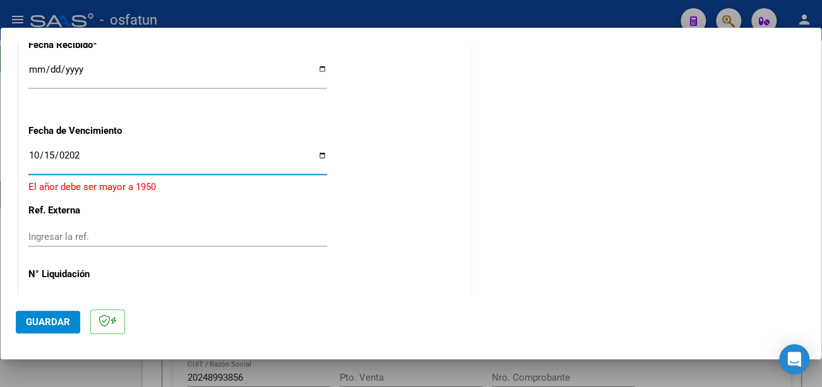
type input "2025-10-15"
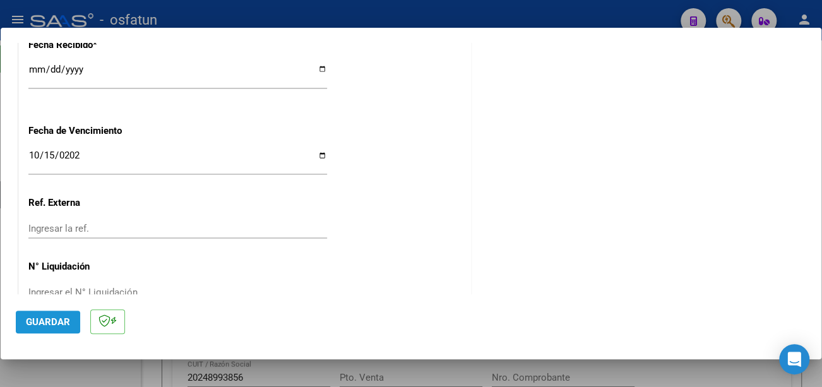
click at [68, 318] on span "Guardar" at bounding box center [48, 321] width 44 height 11
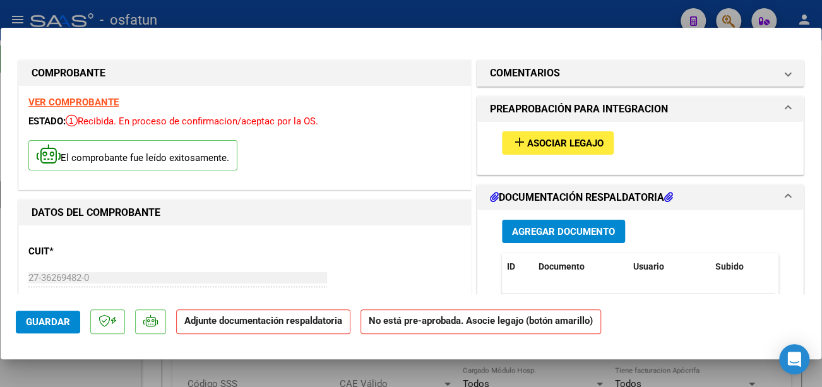
scroll to position [0, 0]
click at [571, 141] on span "Asociar Legajo" at bounding box center [565, 143] width 76 height 11
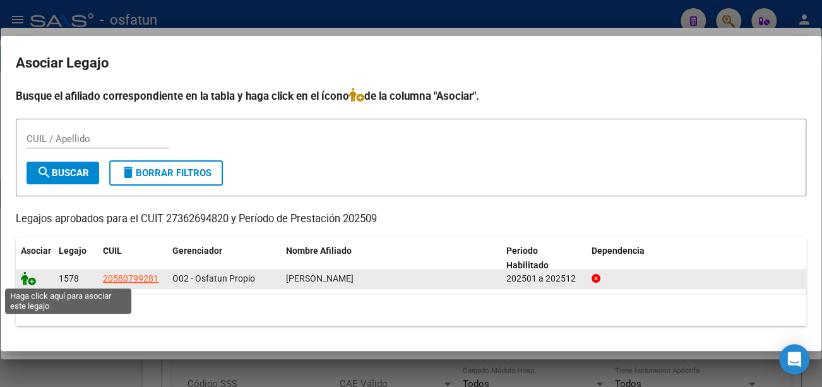
click at [27, 282] on icon at bounding box center [28, 279] width 15 height 14
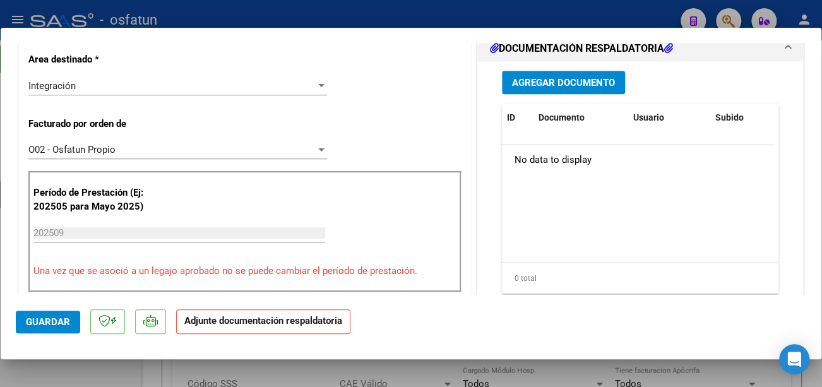
scroll to position [316, 0]
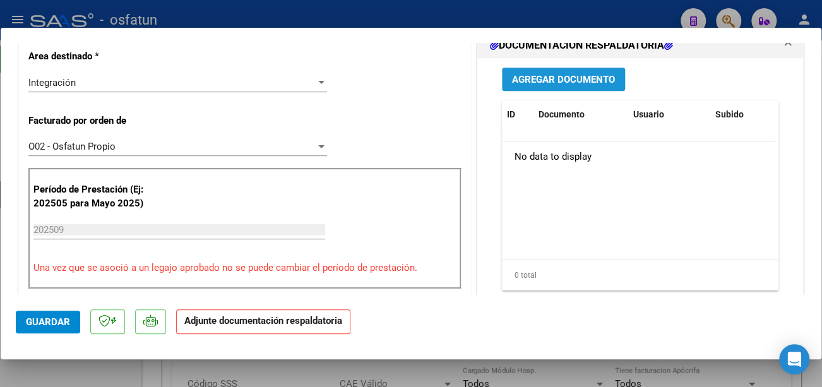
click at [568, 76] on span "Agregar Documento" at bounding box center [563, 79] width 103 height 11
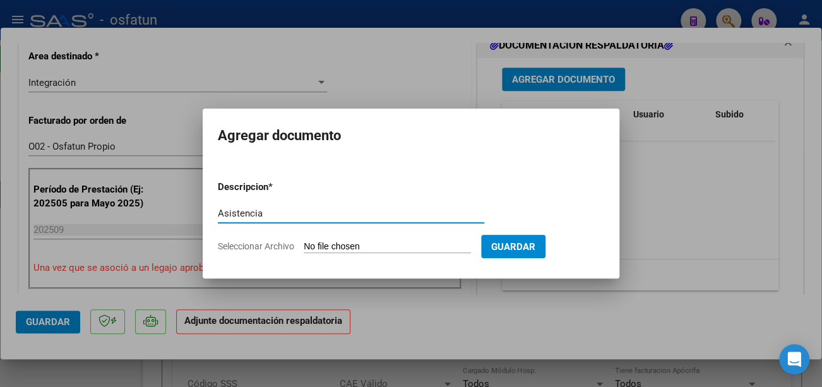
type input "Asistencia"
click at [336, 244] on input "Seleccionar Archivo" at bounding box center [387, 247] width 167 height 12
type input "C:\fakepath\Baiseitto asistencia Corvalan sep25.pdf"
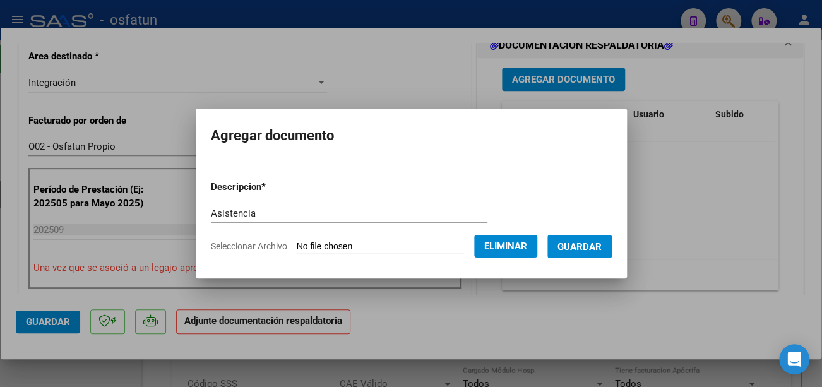
click at [602, 245] on span "Guardar" at bounding box center [580, 246] width 44 height 11
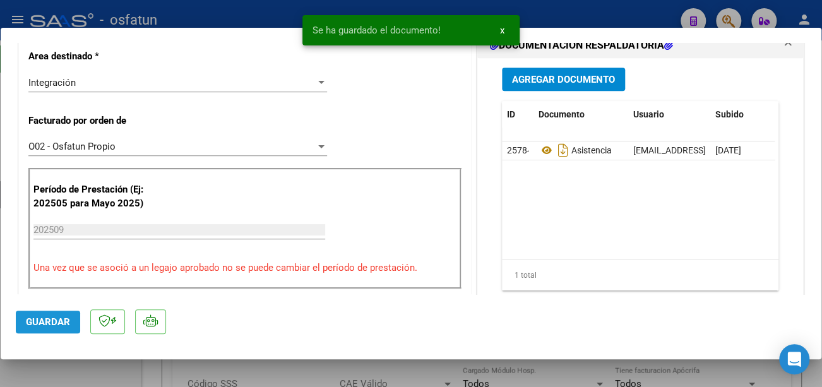
click at [33, 324] on span "Guardar" at bounding box center [48, 321] width 44 height 11
type input "$ 0,00"
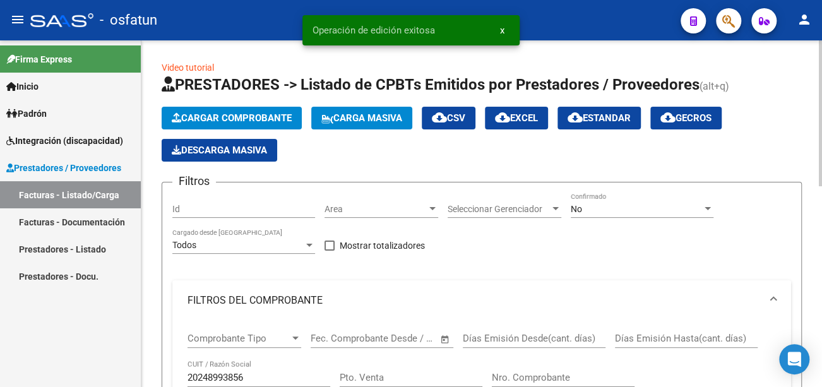
scroll to position [126, 0]
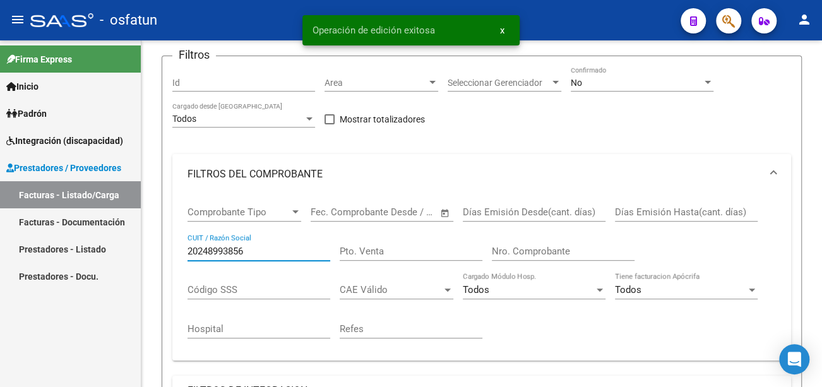
drag, startPoint x: 256, startPoint y: 249, endPoint x: 107, endPoint y: 257, distance: 149.3
click at [107, 257] on mat-sidenav-container "Firma Express Inicio Calendario SSS Instructivos Contacto OS Padrón Análisis Af…" at bounding box center [411, 213] width 822 height 347
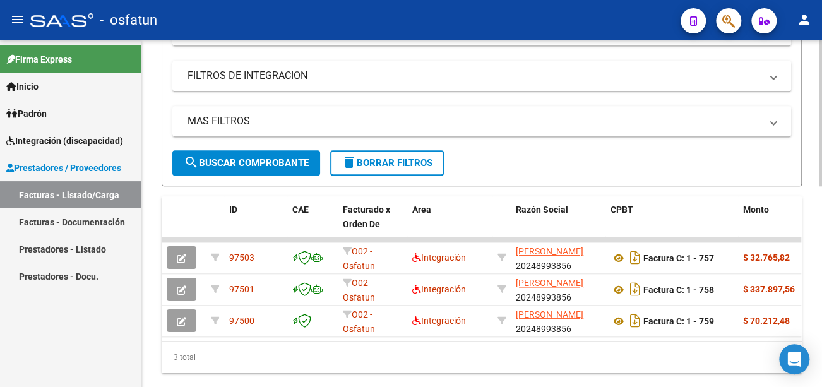
scroll to position [442, 0]
type input "27362694820"
click at [239, 166] on span "search Buscar Comprobante" at bounding box center [246, 162] width 125 height 11
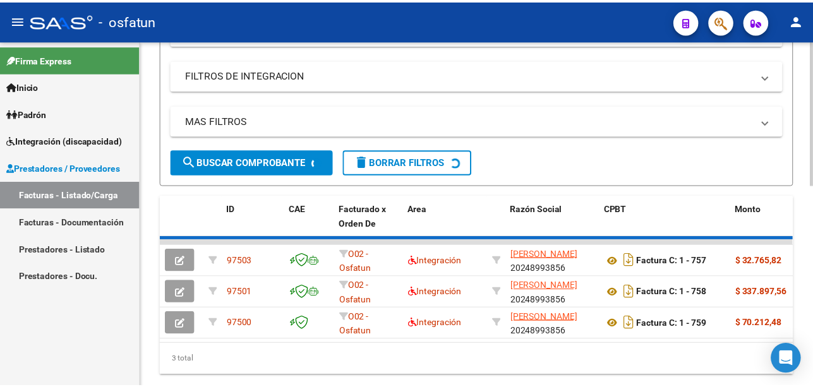
scroll to position [414, 0]
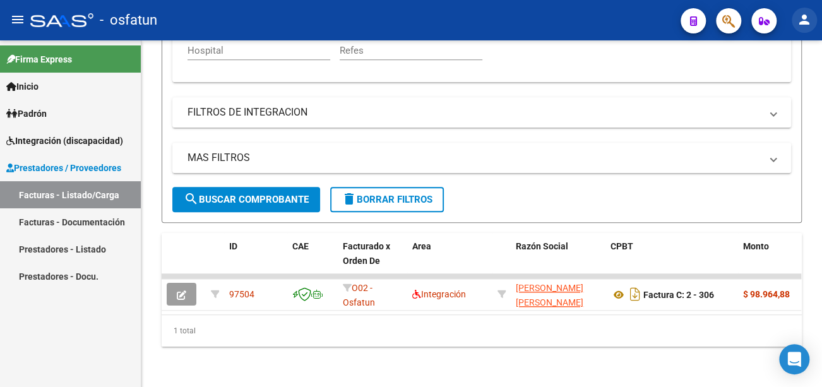
click at [811, 14] on mat-icon "person" at bounding box center [804, 19] width 15 height 15
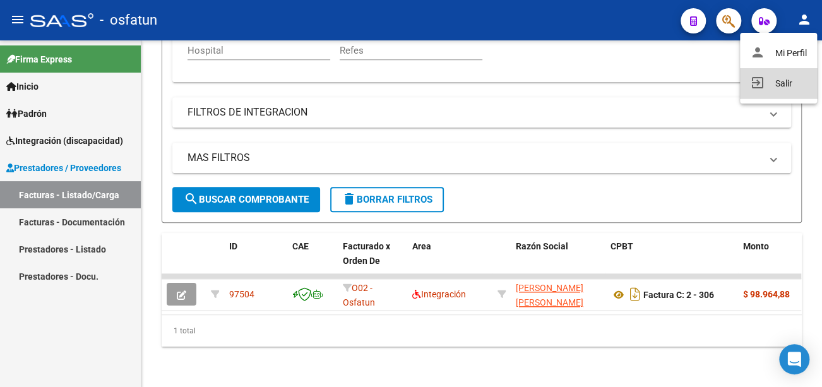
click at [786, 85] on button "exit_to_app Salir" at bounding box center [778, 83] width 77 height 30
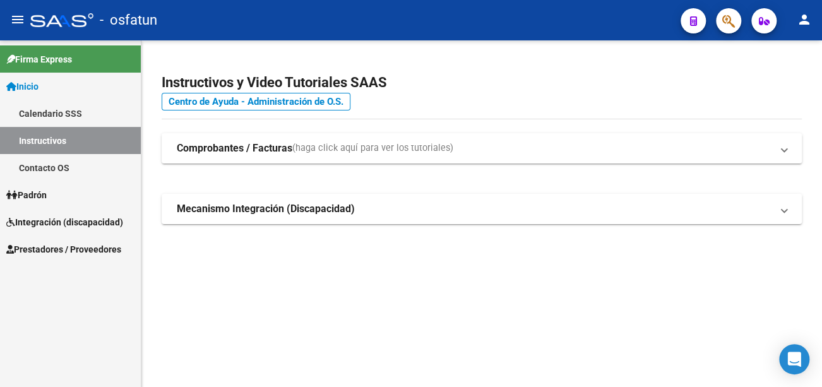
click at [65, 248] on span "Prestadores / Proveedores" at bounding box center [63, 250] width 115 height 14
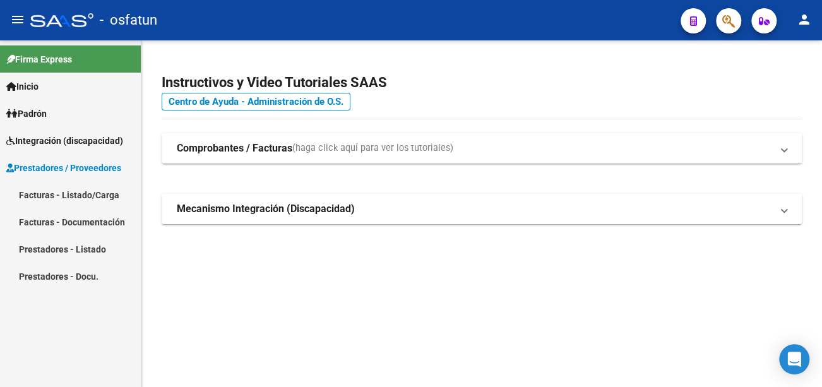
click at [77, 193] on link "Facturas - Listado/Carga" at bounding box center [70, 194] width 141 height 27
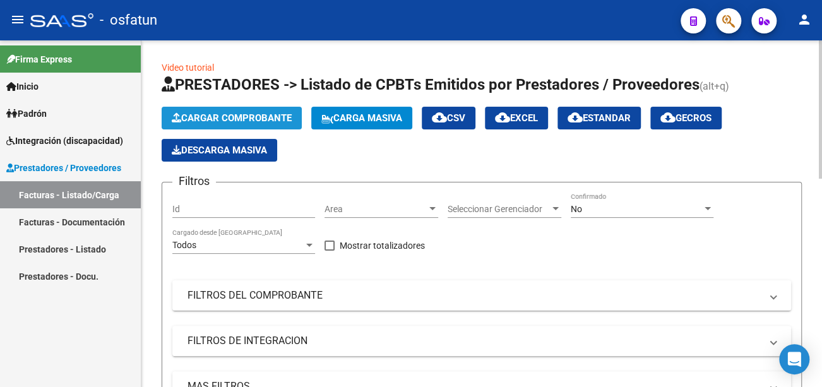
click at [267, 117] on span "Cargar Comprobante" at bounding box center [232, 117] width 120 height 11
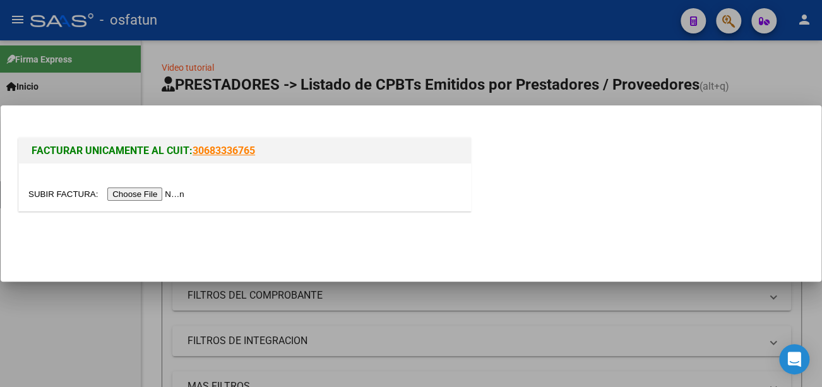
click at [167, 191] on input "file" at bounding box center [108, 194] width 160 height 13
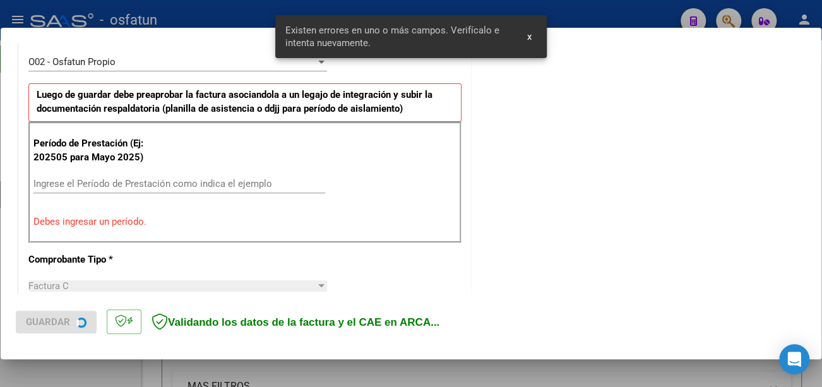
scroll to position [376, 0]
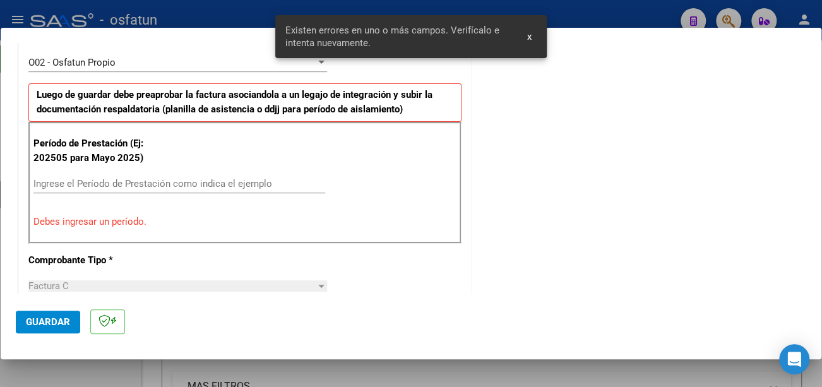
click at [82, 181] on input "Ingrese el Período de Prestación como indica el ejemplo" at bounding box center [179, 183] width 292 height 11
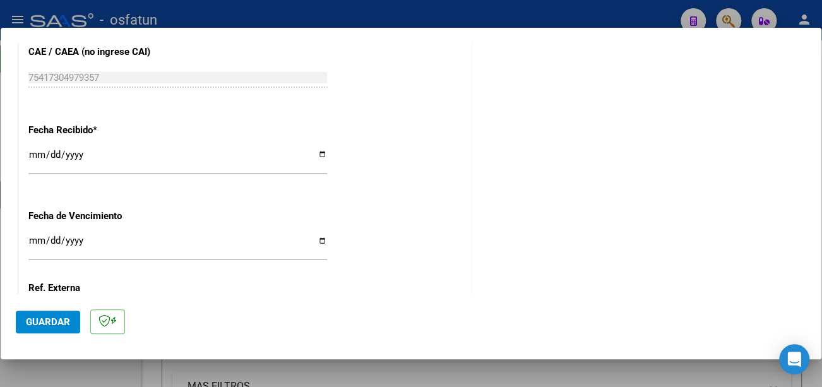
scroll to position [881, 0]
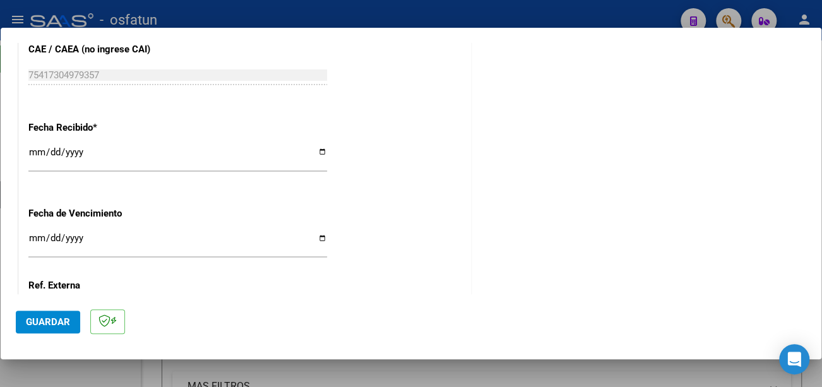
type input "202509"
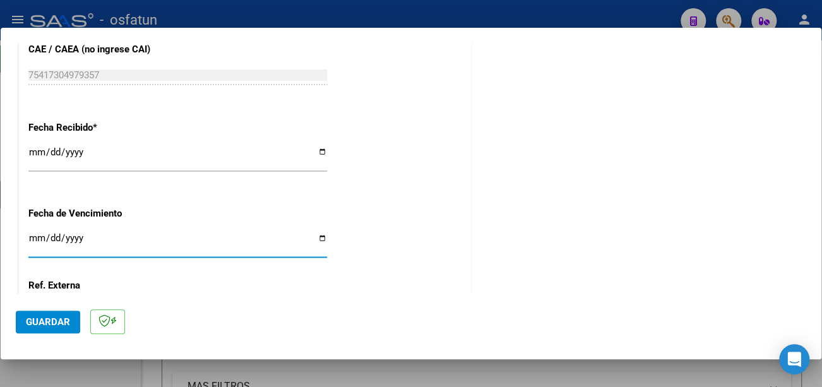
click at [33, 239] on input "Ingresar la fecha" at bounding box center [177, 243] width 299 height 20
type input "2025-10-19"
click at [46, 321] on span "Guardar" at bounding box center [48, 321] width 44 height 11
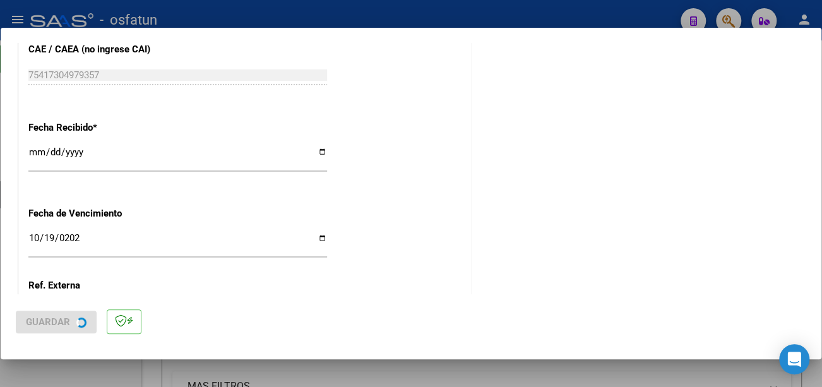
scroll to position [0, 0]
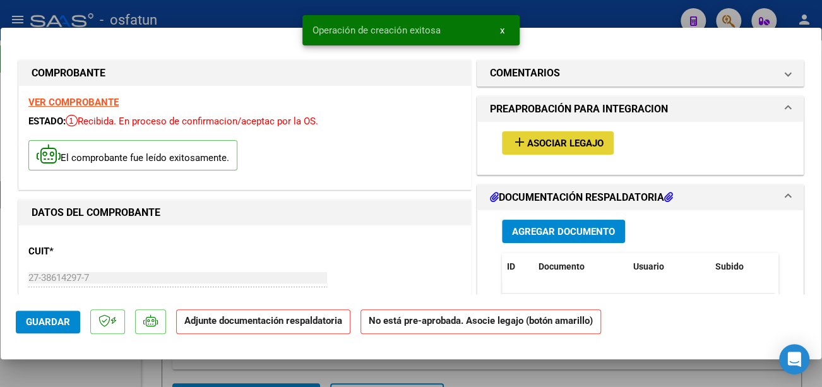
click at [527, 143] on span "Asociar Legajo" at bounding box center [565, 143] width 76 height 11
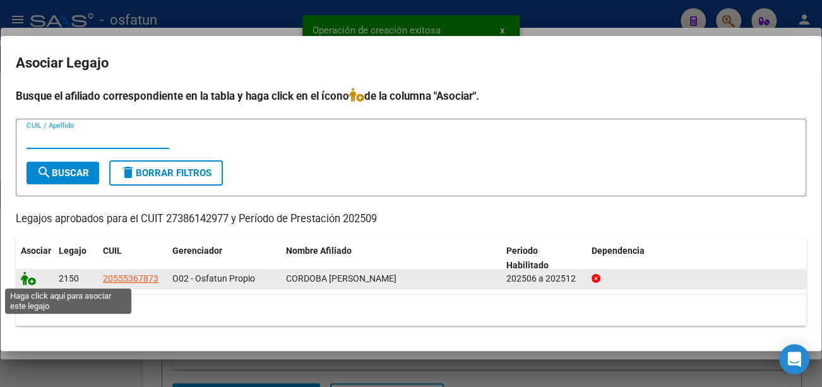
click at [28, 275] on icon at bounding box center [28, 279] width 15 height 14
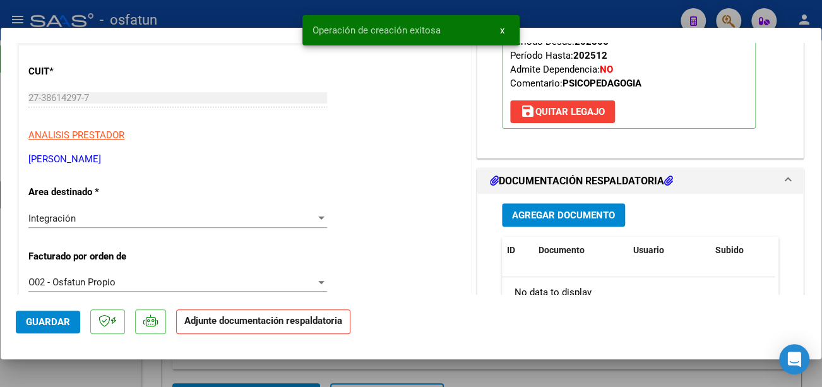
scroll to position [189, 0]
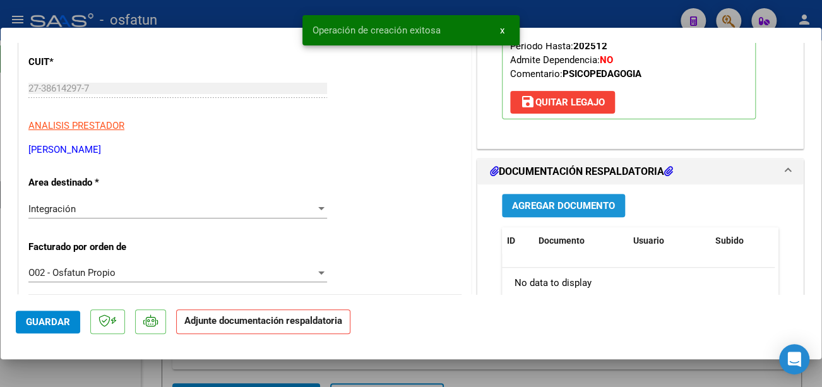
click at [584, 208] on span "Agregar Documento" at bounding box center [563, 205] width 103 height 11
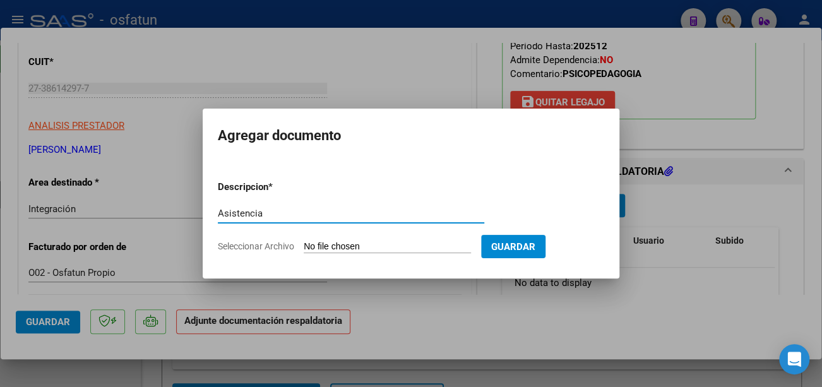
type input "Asistencia"
click at [349, 241] on input "Seleccionar Archivo" at bounding box center [387, 247] width 167 height 12
type input "C:\fakepath\Ojeda Sist.pdf"
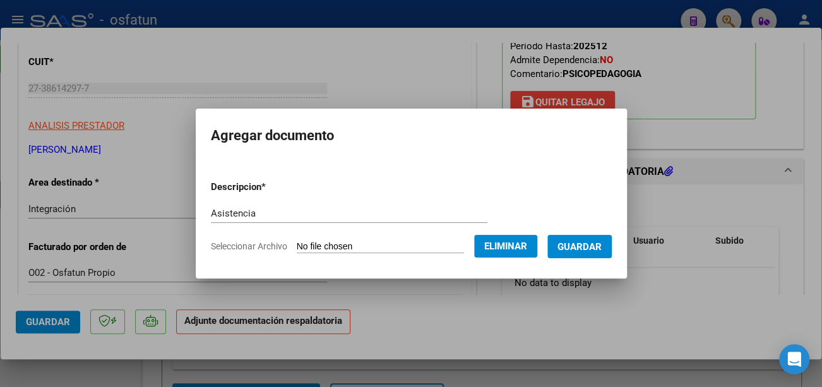
click at [596, 245] on span "Guardar" at bounding box center [580, 246] width 44 height 11
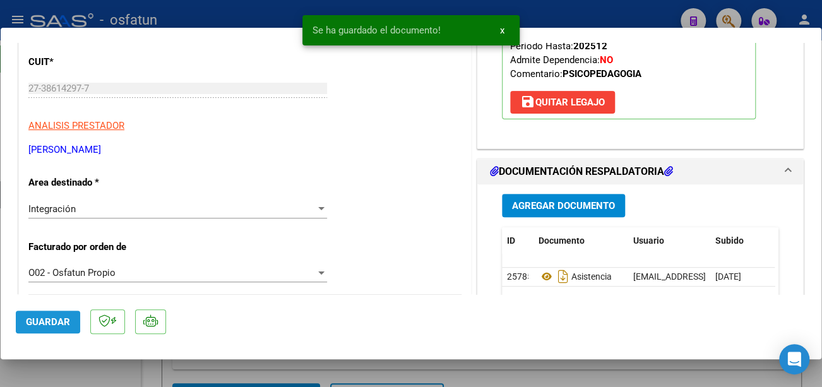
click at [64, 323] on span "Guardar" at bounding box center [48, 321] width 44 height 11
type input "$ 0,00"
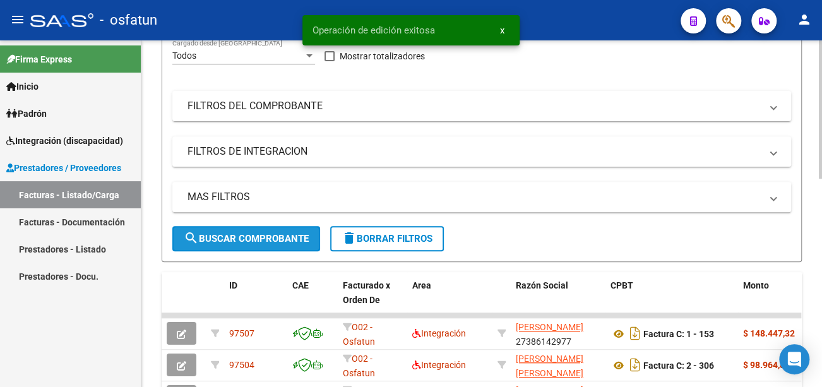
click at [304, 233] on span "search Buscar Comprobante" at bounding box center [246, 238] width 125 height 11
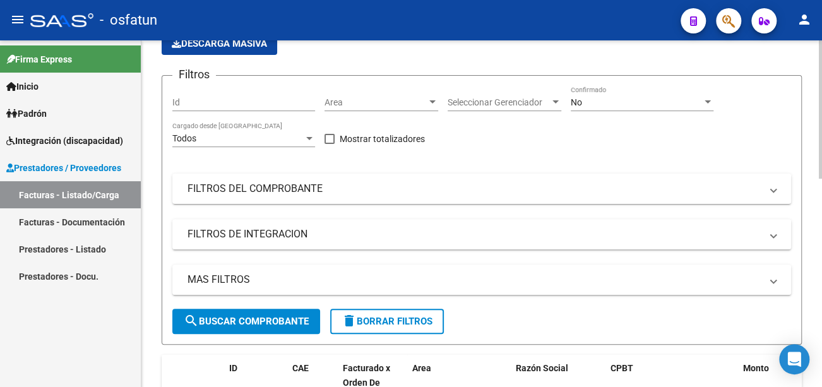
scroll to position [0, 0]
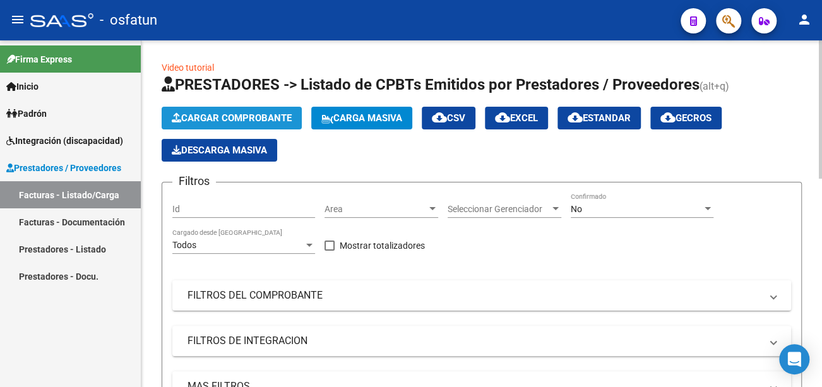
click at [271, 112] on span "Cargar Comprobante" at bounding box center [232, 117] width 120 height 11
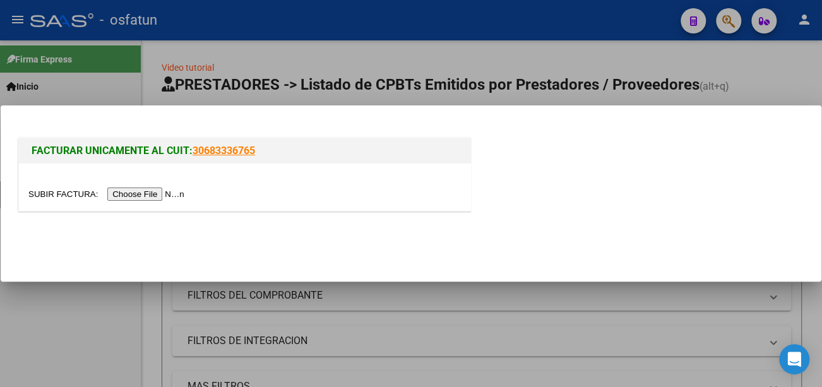
click at [148, 188] on input "file" at bounding box center [108, 194] width 160 height 13
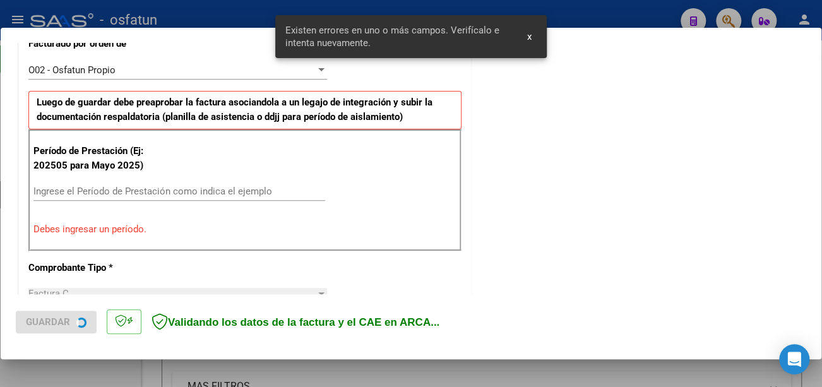
scroll to position [376, 0]
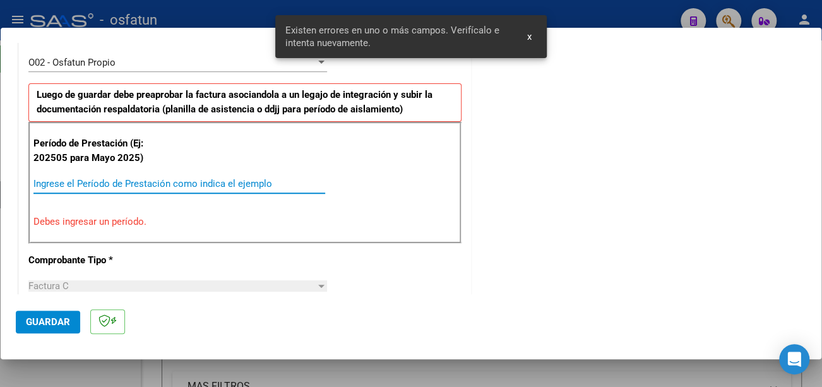
click at [172, 179] on input "Ingrese el Período de Prestación como indica el ejemplo" at bounding box center [179, 183] width 292 height 11
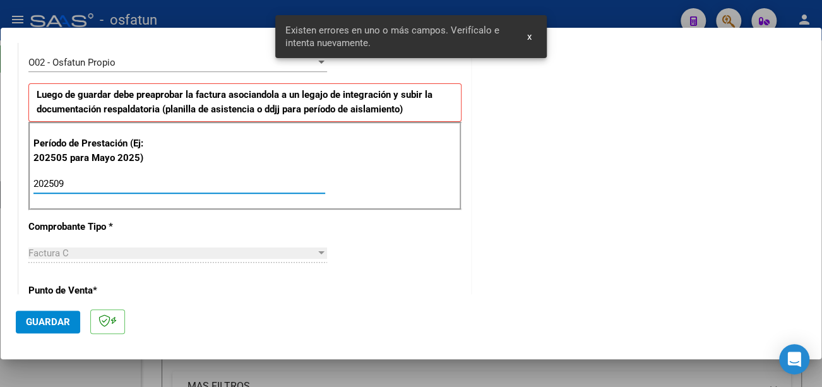
type input "202509"
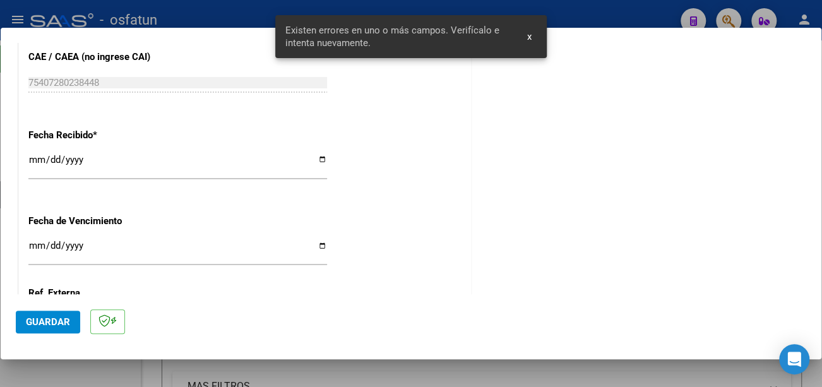
scroll to position [881, 0]
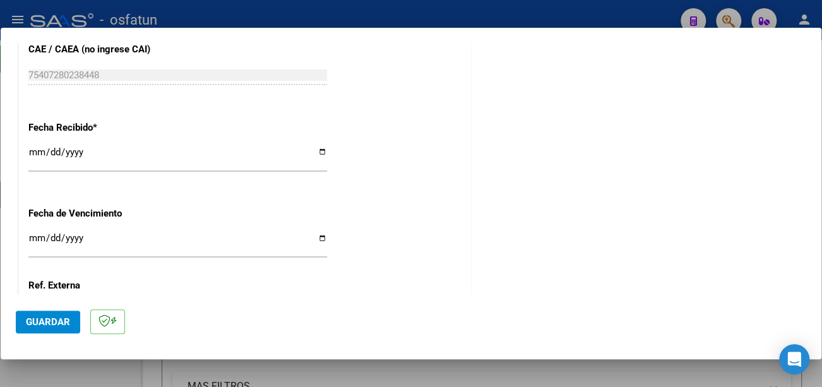
click at [35, 238] on input "Ingresar la fecha" at bounding box center [177, 243] width 299 height 20
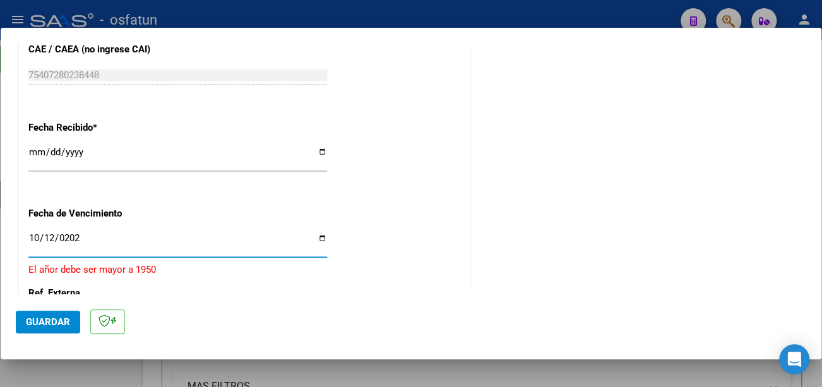
type input "2025-10-12"
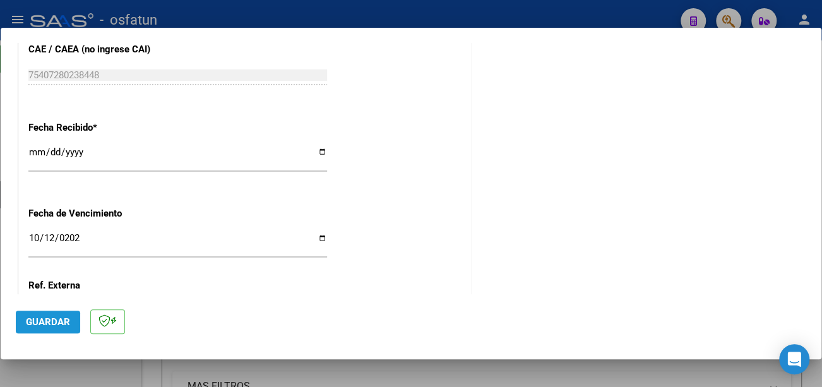
click at [52, 327] on span "Guardar" at bounding box center [48, 321] width 44 height 11
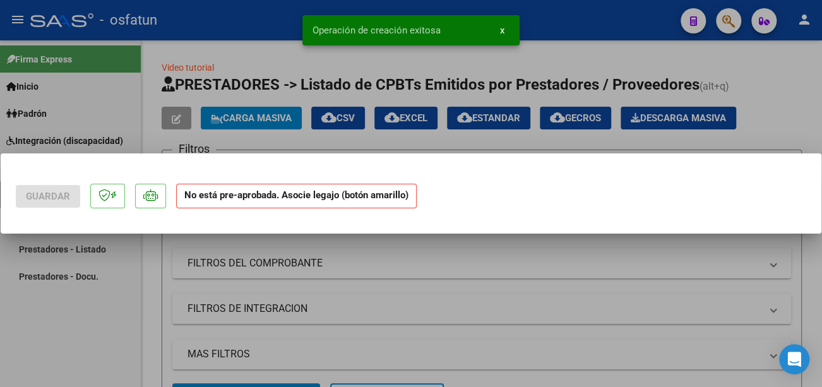
scroll to position [0, 0]
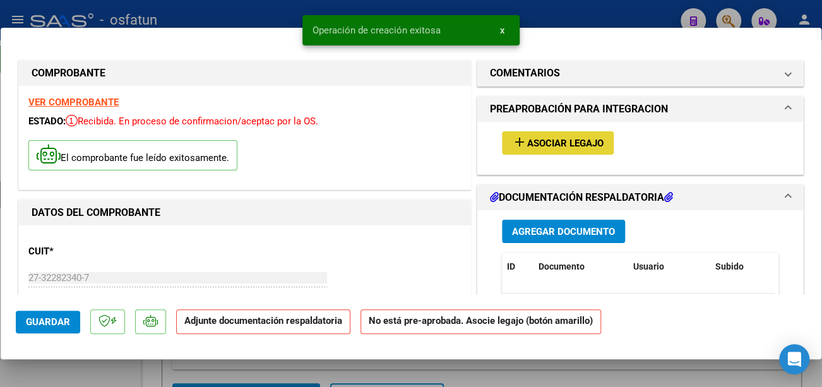
click at [599, 143] on button "add Asociar Legajo" at bounding box center [558, 142] width 112 height 23
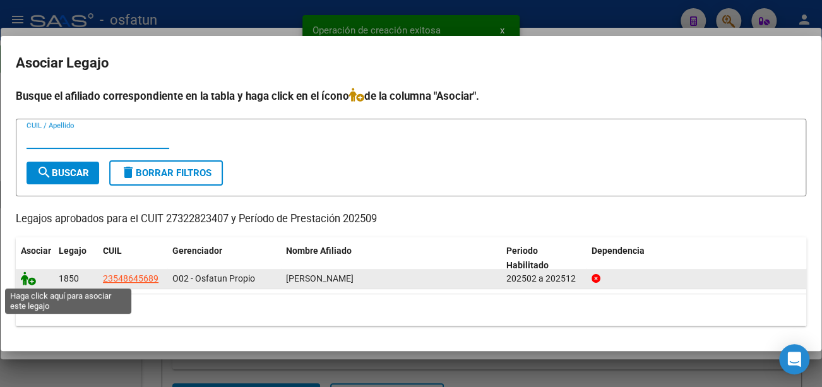
click at [33, 275] on icon at bounding box center [28, 279] width 15 height 14
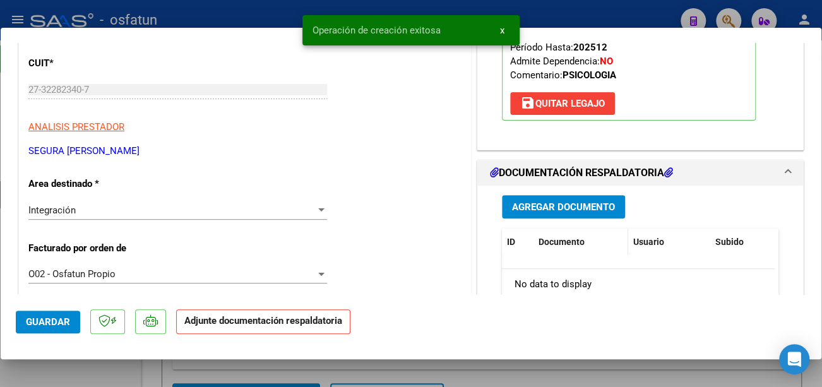
scroll to position [189, 0]
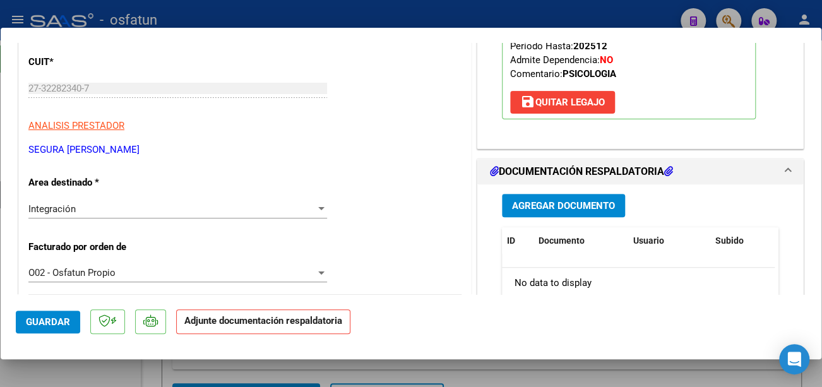
click at [556, 200] on span "Agregar Documento" at bounding box center [563, 205] width 103 height 11
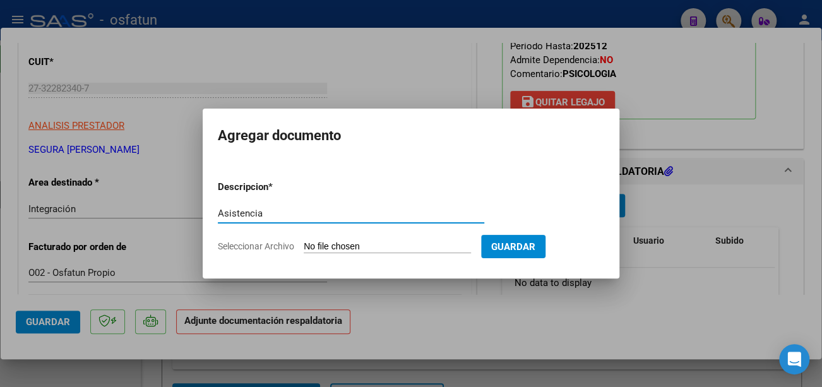
type input "Asistencia"
click at [349, 243] on input "Seleccionar Archivo" at bounding box center [387, 247] width 167 height 12
type input "C:\fakepath\Segura Asist.pdf"
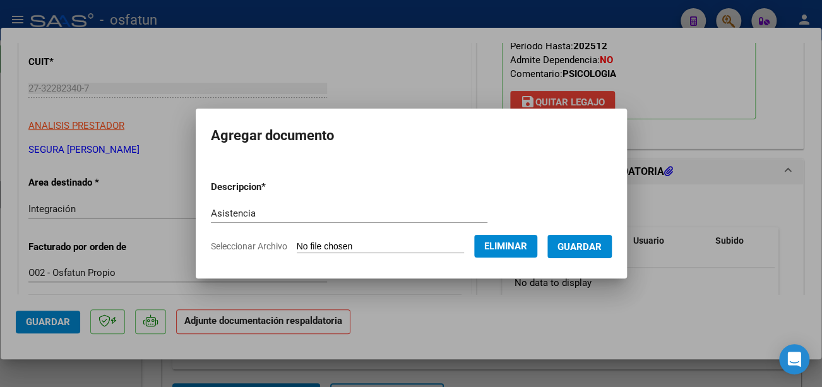
click at [590, 248] on span "Guardar" at bounding box center [580, 246] width 44 height 11
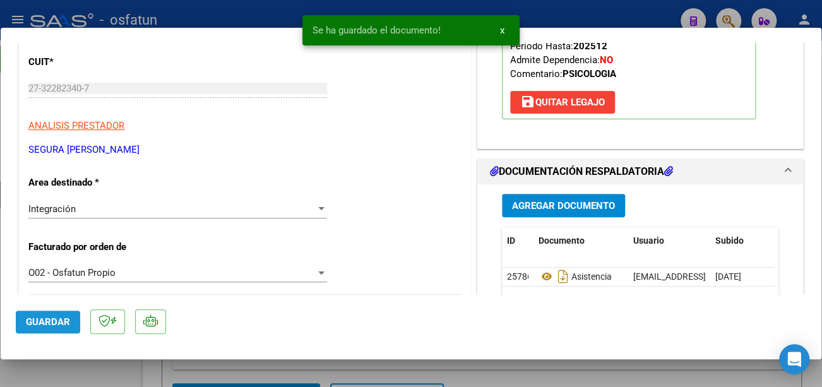
click at [52, 324] on span "Guardar" at bounding box center [48, 321] width 44 height 11
type input "$ 0,00"
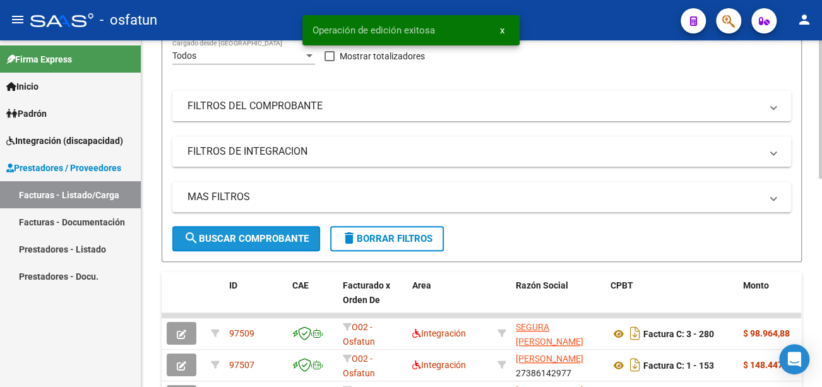
click at [239, 236] on span "search Buscar Comprobante" at bounding box center [246, 238] width 125 height 11
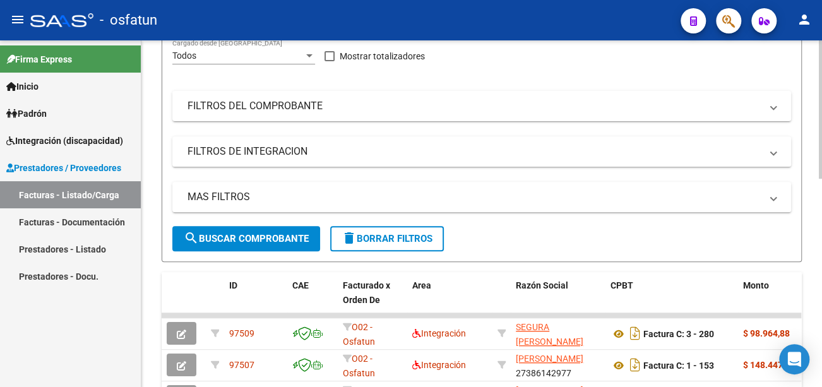
scroll to position [0, 0]
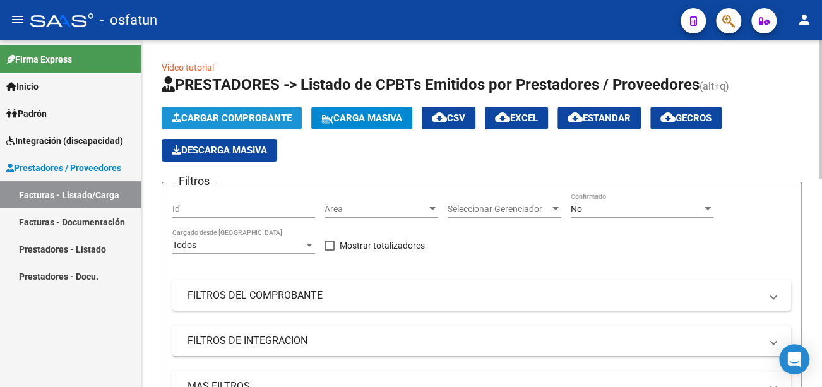
click at [239, 109] on button "Cargar Comprobante" at bounding box center [232, 118] width 140 height 23
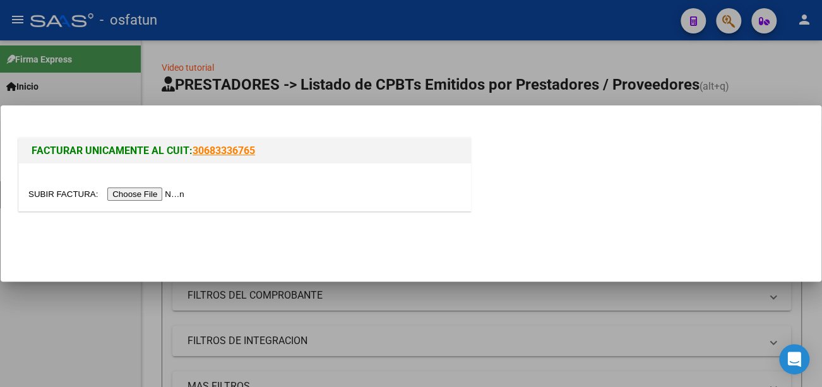
click at [174, 195] on input "file" at bounding box center [108, 194] width 160 height 13
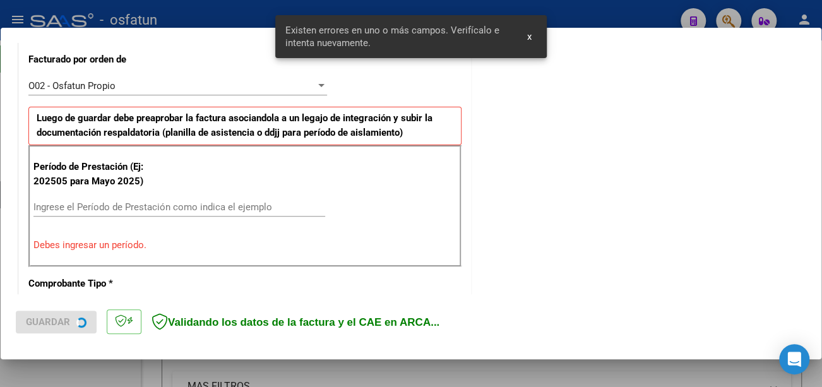
scroll to position [376, 0]
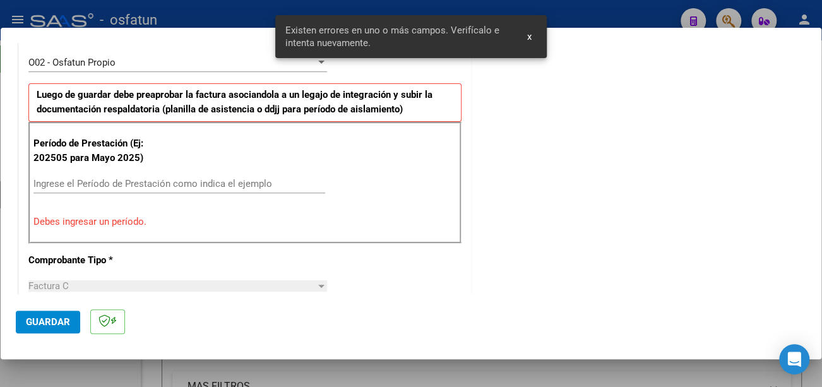
drag, startPoint x: 240, startPoint y: 176, endPoint x: 232, endPoint y: 185, distance: 12.5
click at [238, 176] on div "Ingrese el Período de Prestación como indica el ejemplo" at bounding box center [179, 183] width 292 height 19
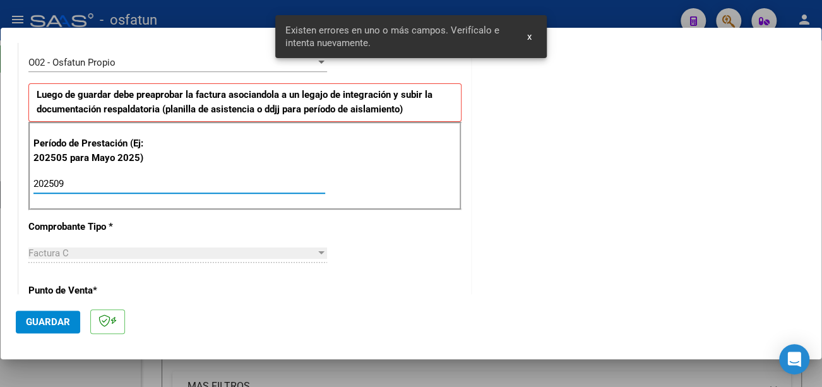
type input "202509"
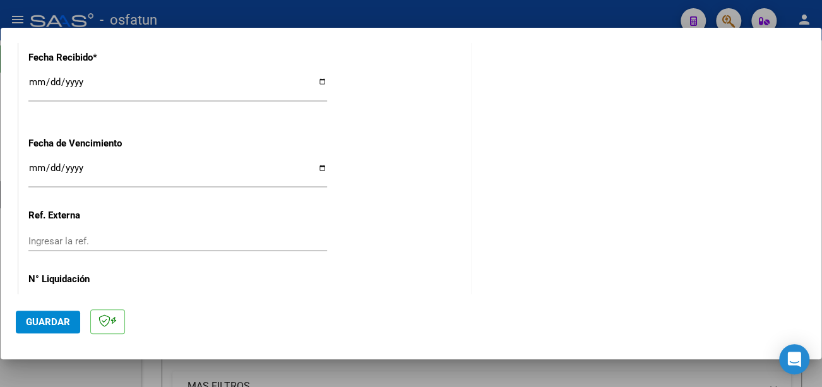
scroll to position [867, 0]
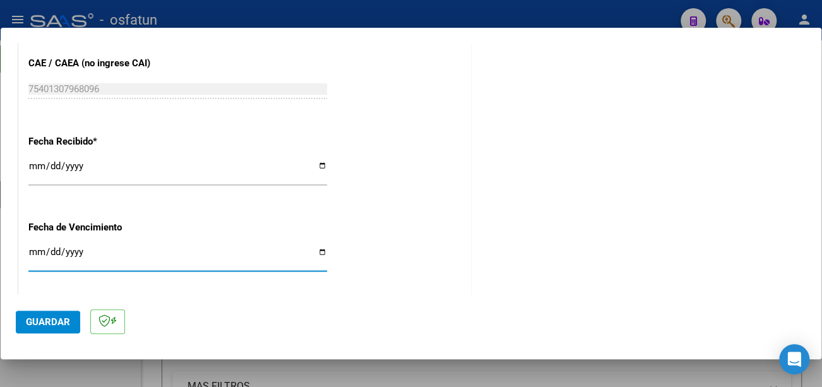
click at [31, 249] on input "Ingresar la fecha" at bounding box center [177, 257] width 299 height 20
type input "2025-10-12"
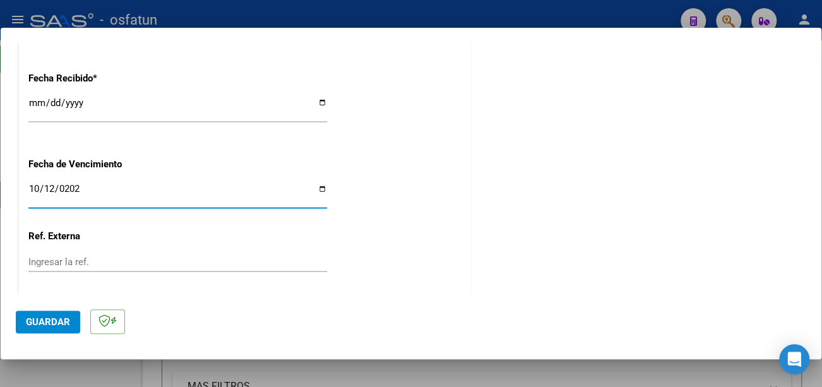
click at [49, 323] on span "Guardar" at bounding box center [48, 321] width 44 height 11
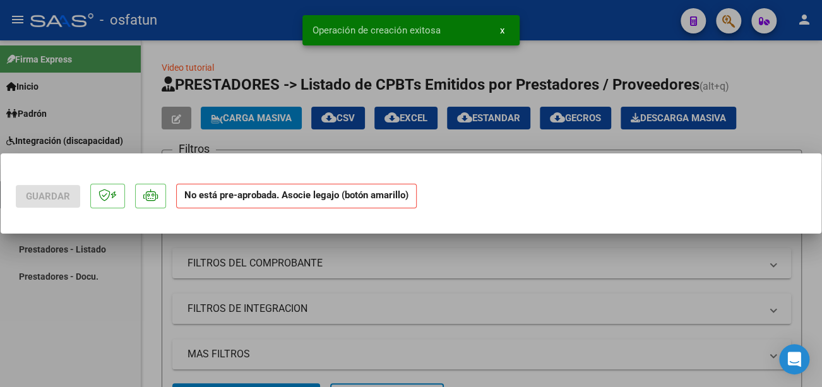
scroll to position [0, 0]
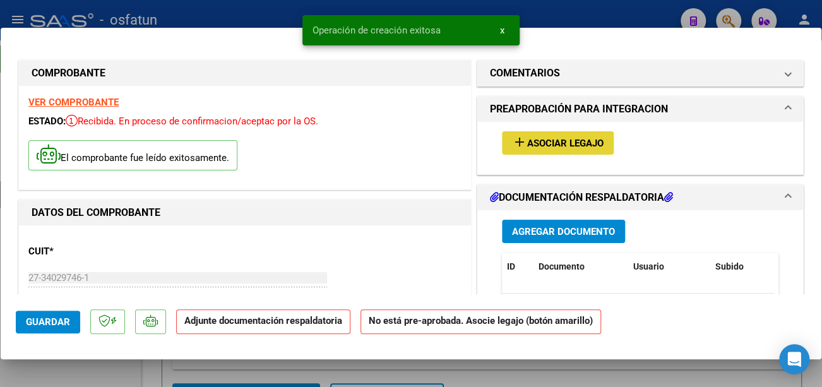
click at [563, 145] on span "Asociar Legajo" at bounding box center [565, 143] width 76 height 11
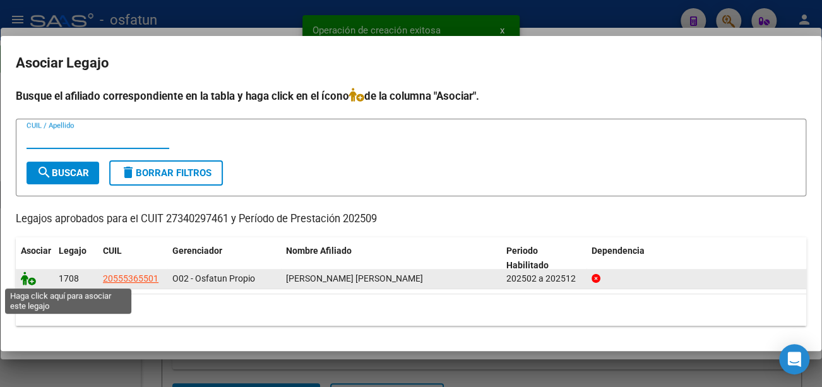
click at [28, 279] on icon at bounding box center [28, 279] width 15 height 14
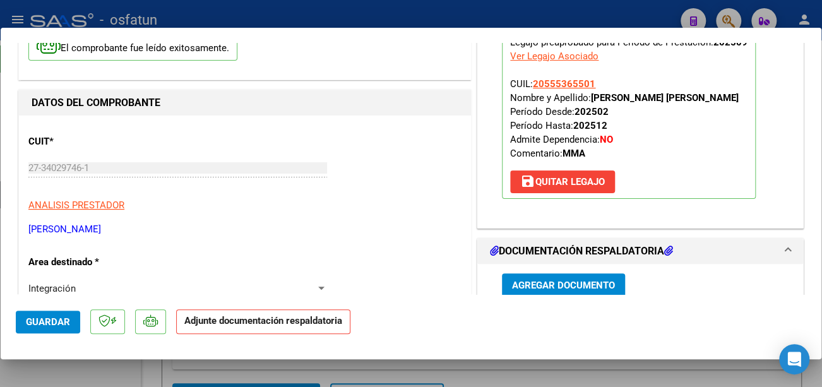
scroll to position [126, 0]
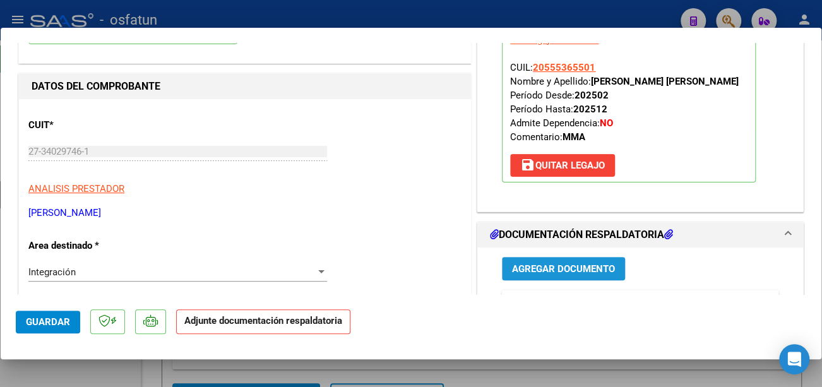
click at [577, 275] on button "Agregar Documento" at bounding box center [563, 268] width 123 height 23
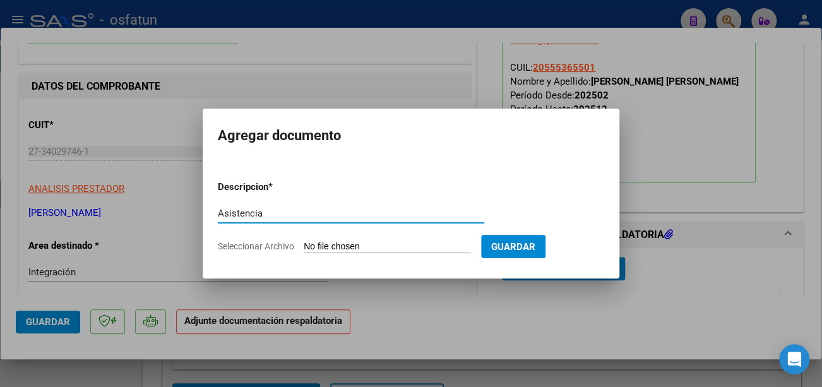
type input "Asistencia"
click at [338, 241] on input "Seleccionar Archivo" at bounding box center [387, 247] width 167 height 12
type input "C:\fakepath\Morales Asist.pdf"
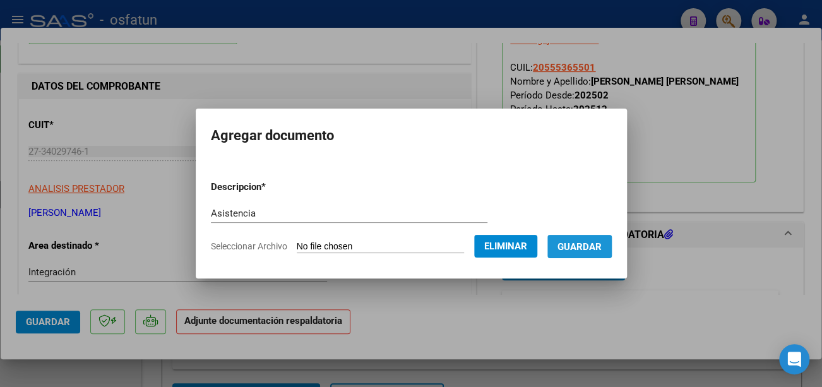
click at [598, 248] on span "Guardar" at bounding box center [580, 246] width 44 height 11
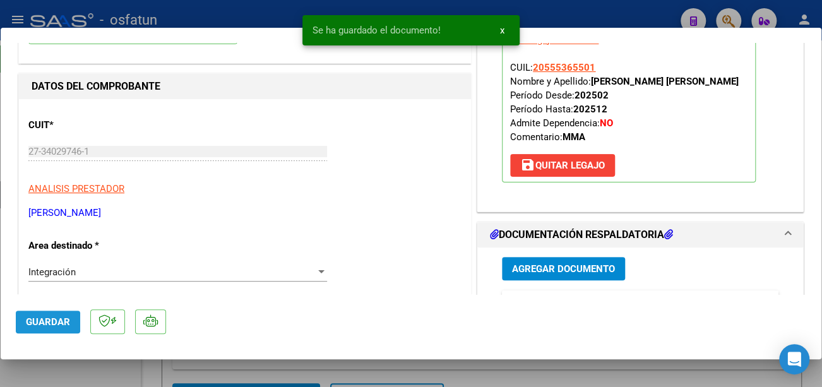
click at [51, 317] on span "Guardar" at bounding box center [48, 321] width 44 height 11
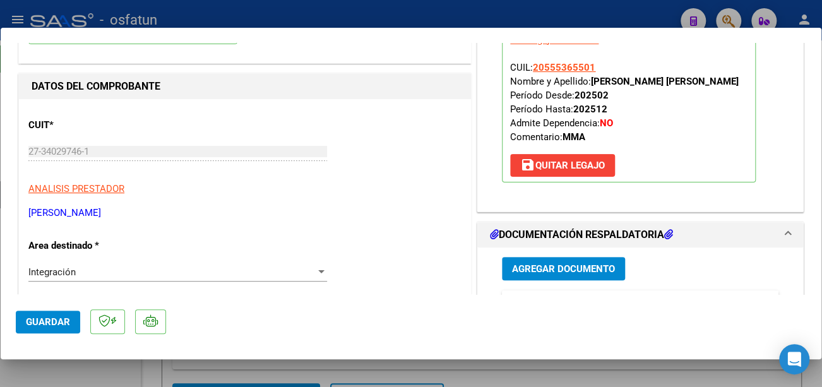
type input "$ 0,00"
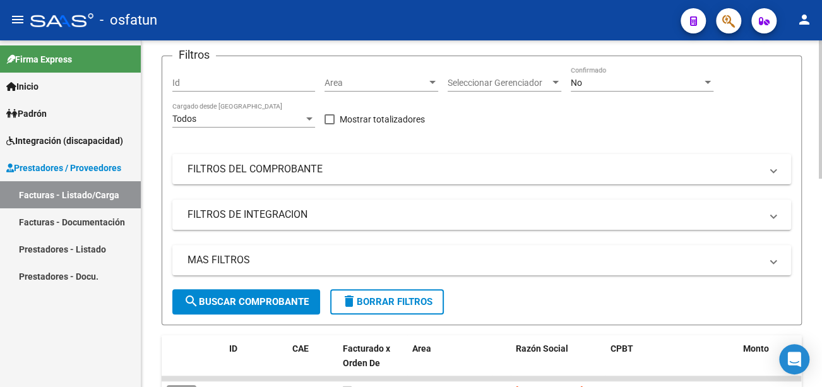
click at [255, 307] on button "search Buscar Comprobante" at bounding box center [246, 301] width 148 height 25
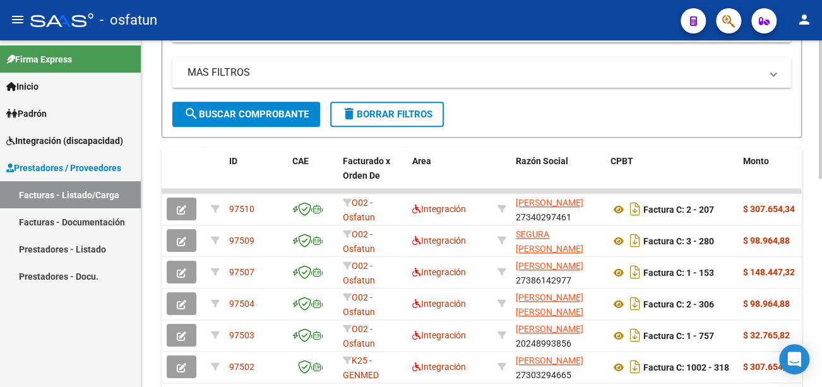
scroll to position [316, 0]
